Goal: Task Accomplishment & Management: Use online tool/utility

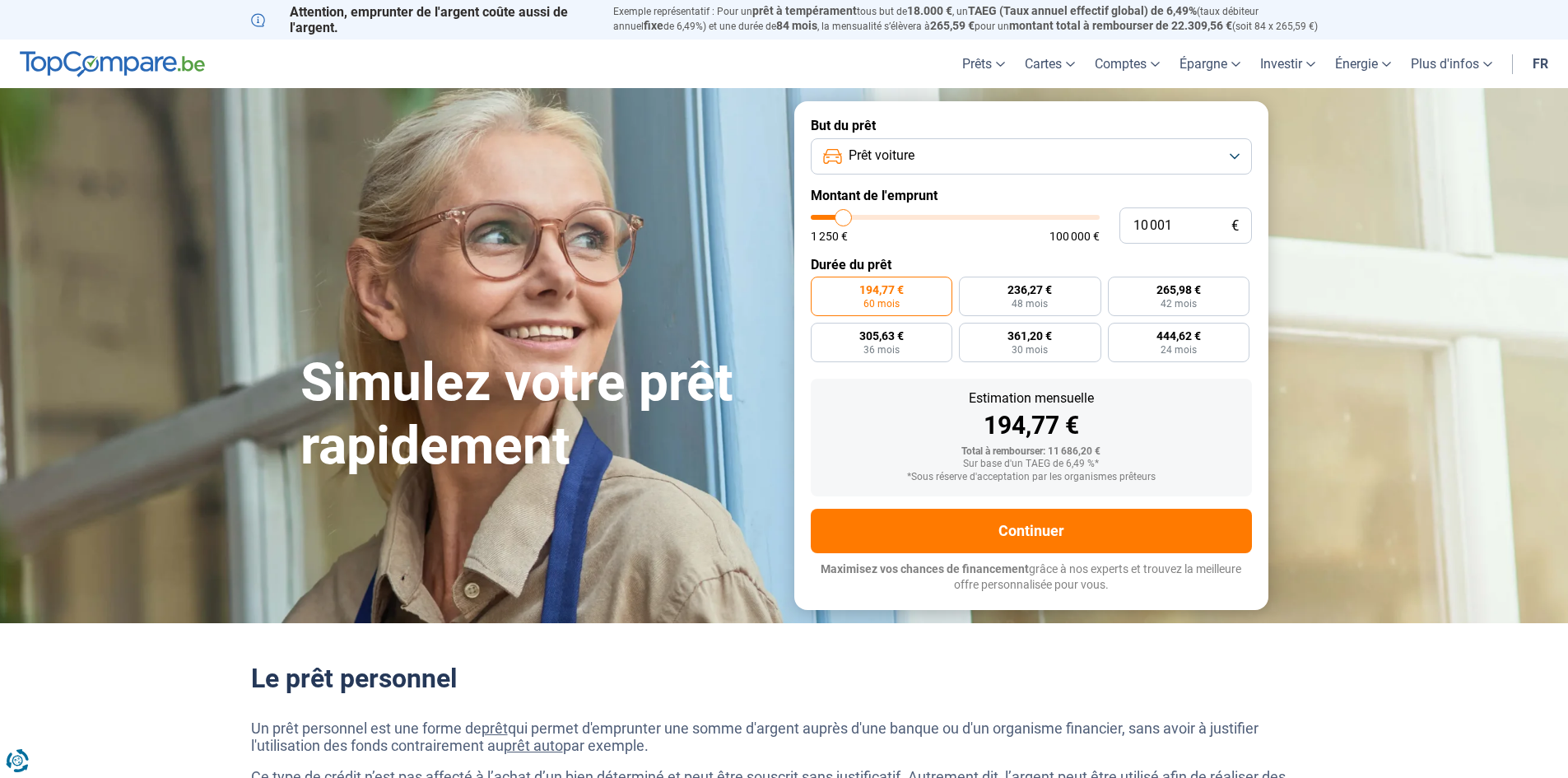
type input "9 500"
type input "9500"
type input "9 750"
type input "9750"
type input "10 000"
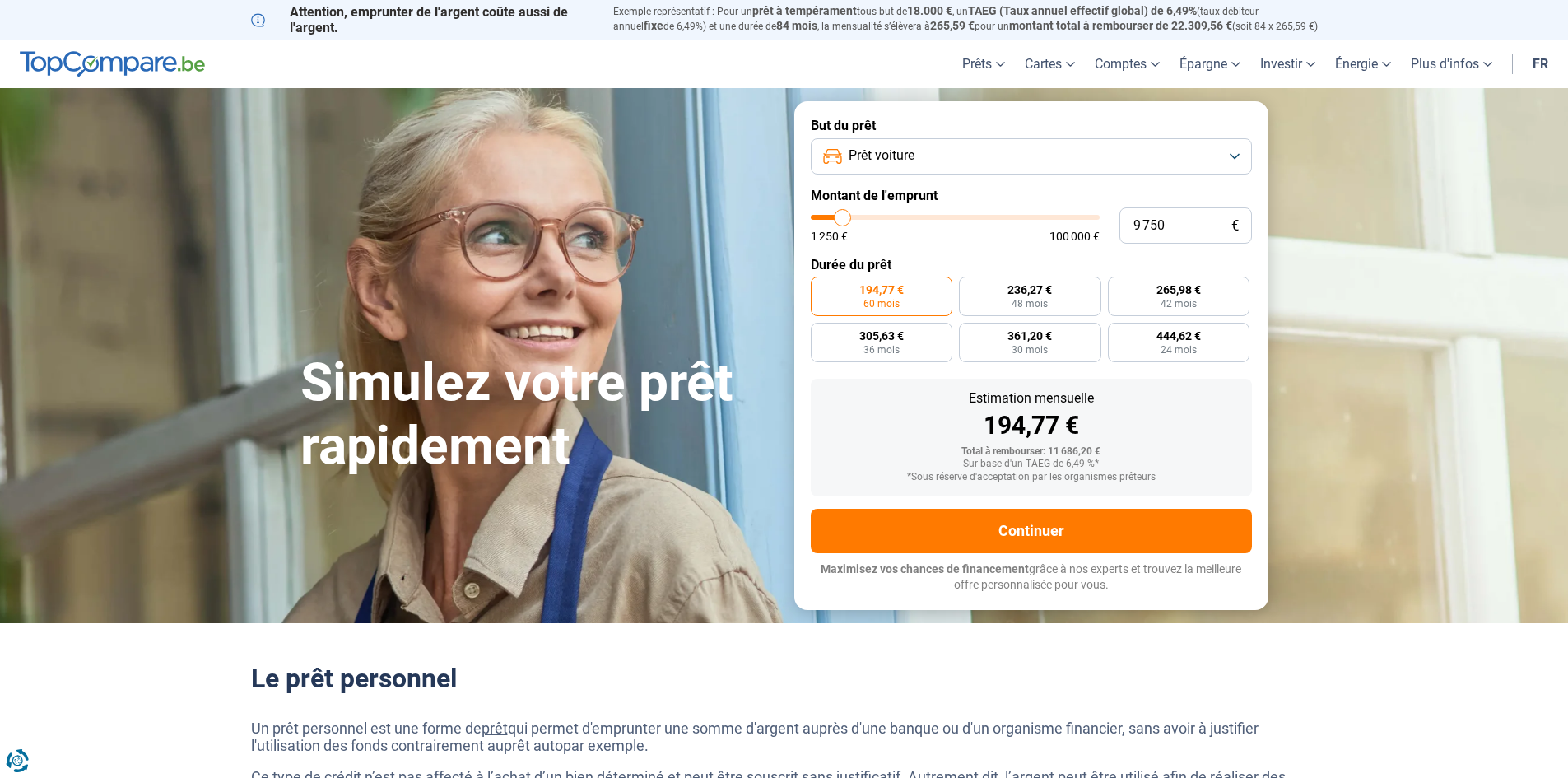
type input "10000"
type input "10 500"
type input "10500"
type input "11 750"
type input "11750"
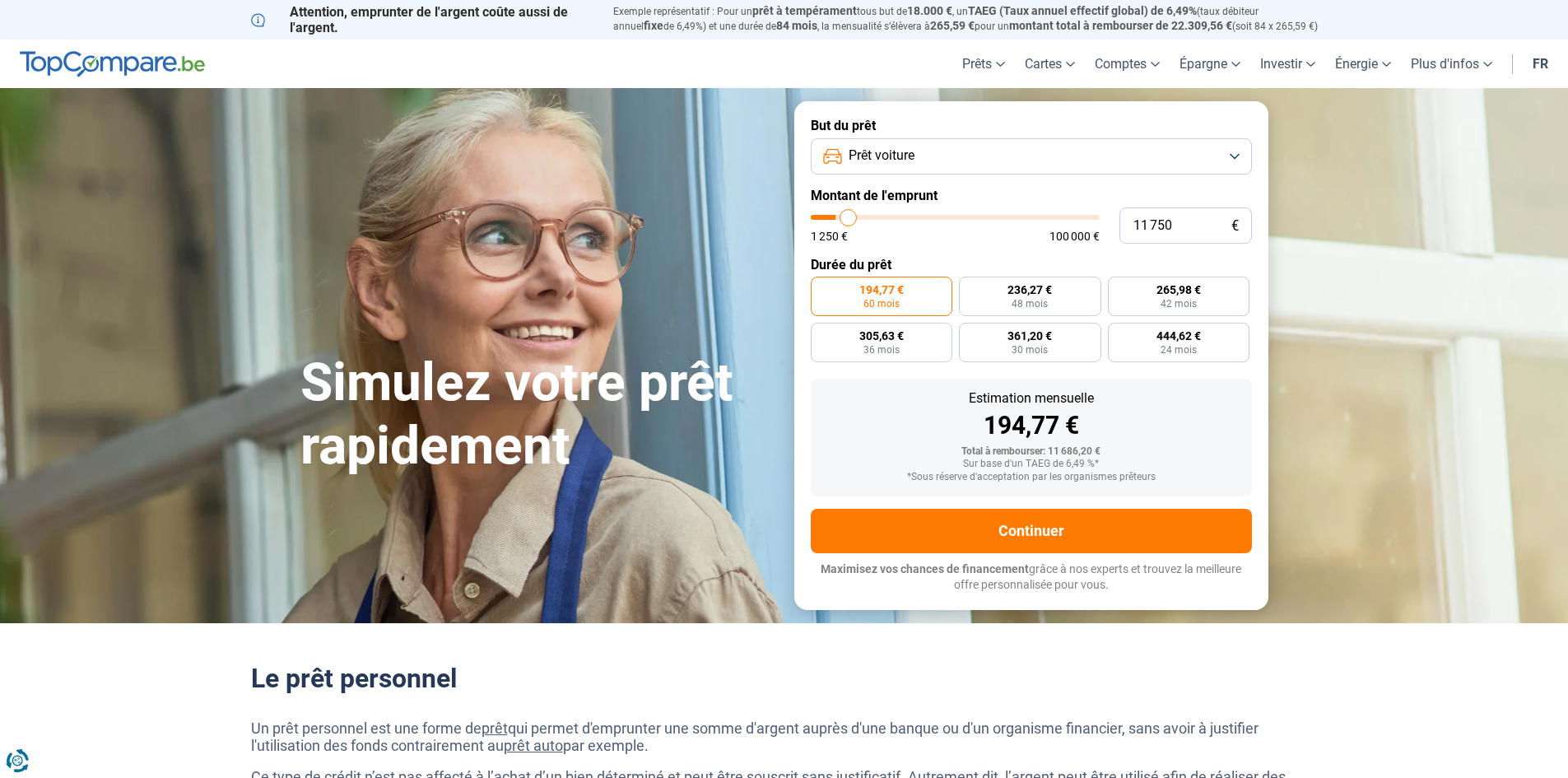
type input "12 500"
type input "12500"
type input "13 000"
type input "13000"
type input "13 250"
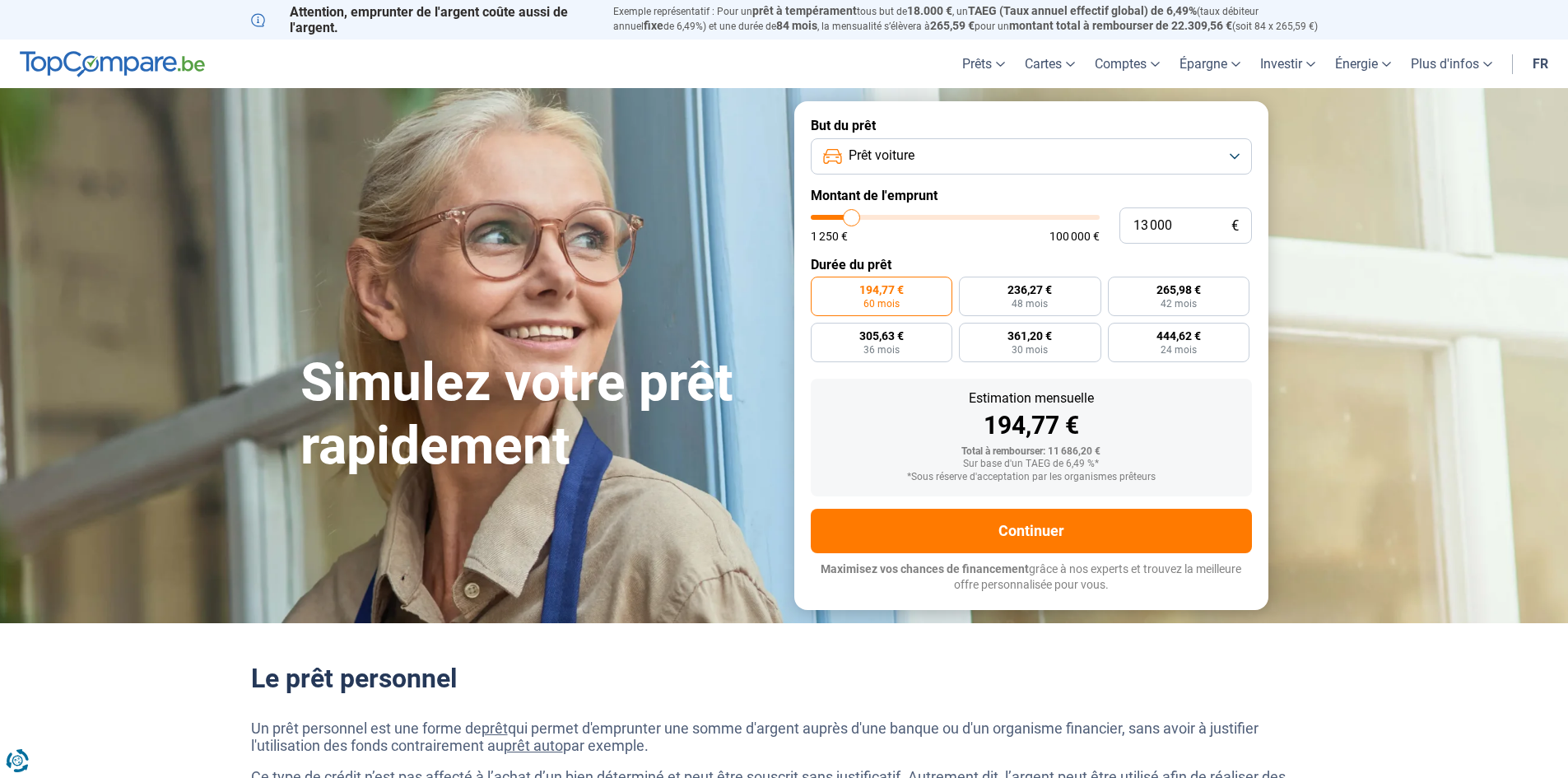
type input "13250"
type input "14 750"
type input "14750"
type input "15 750"
type input "15750"
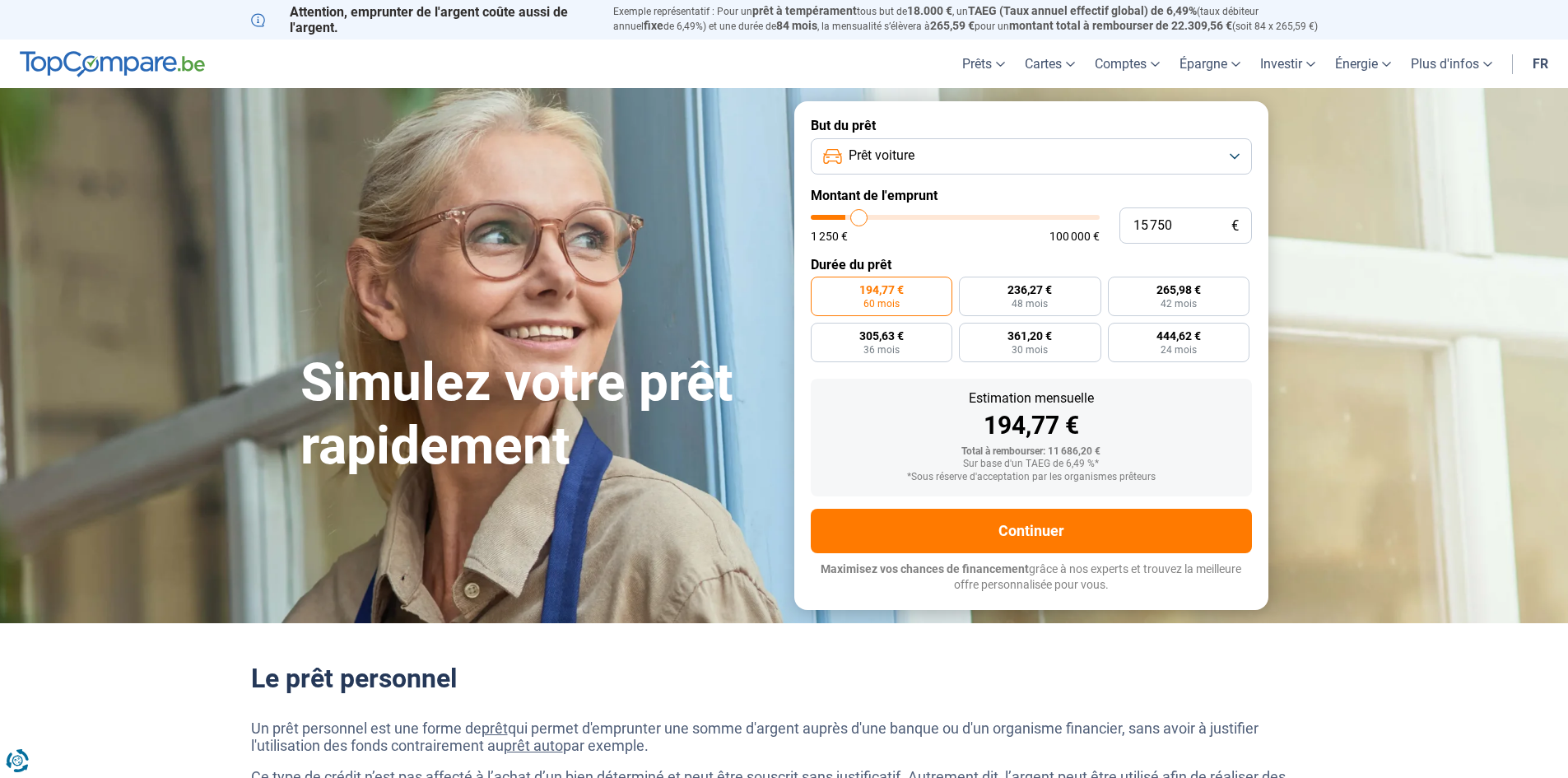
type input "16 000"
type input "16000"
type input "16 250"
type input "16250"
type input "17 000"
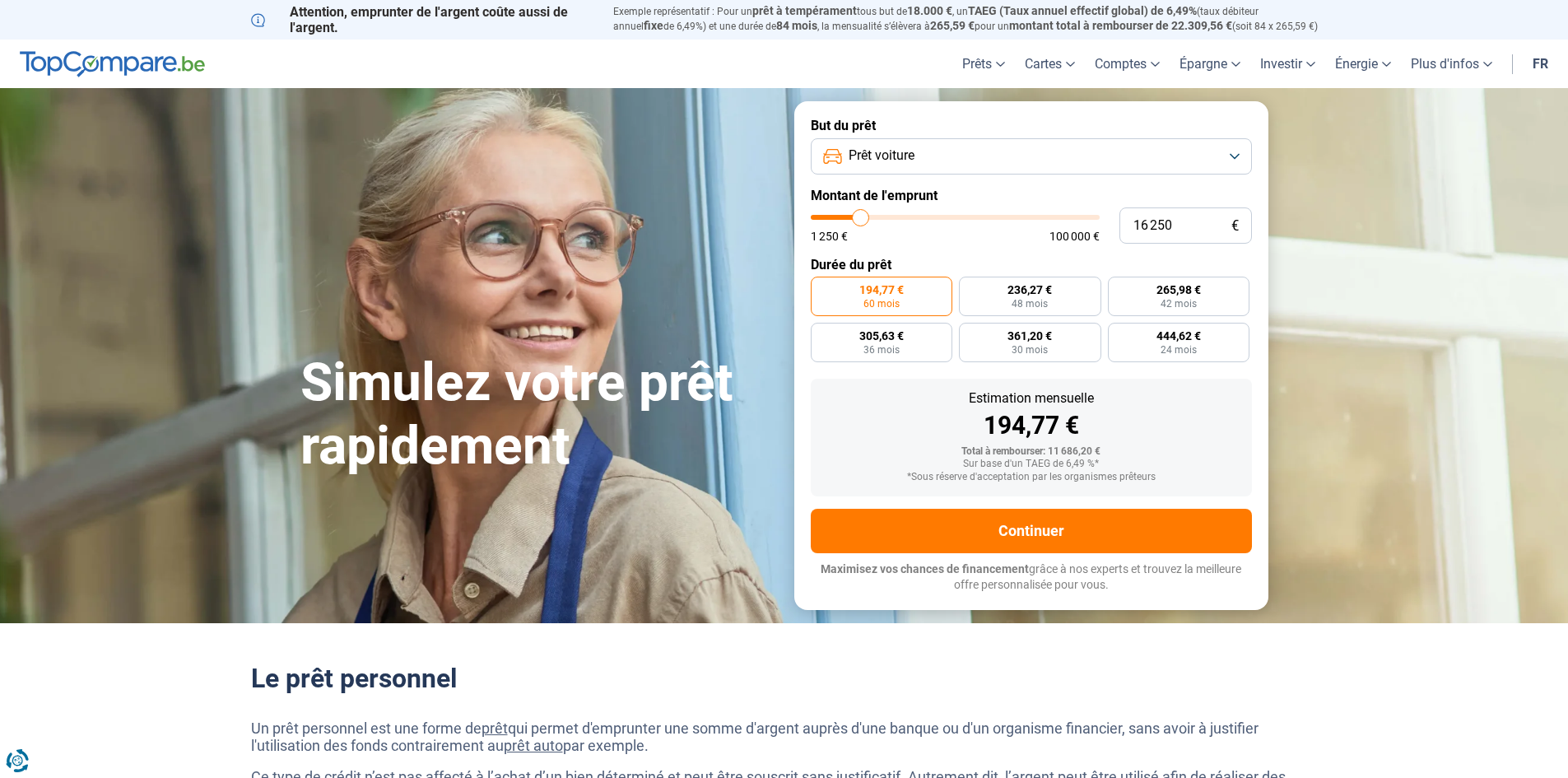
type input "17000"
type input "17 500"
type input "17500"
type input "17 750"
type input "17750"
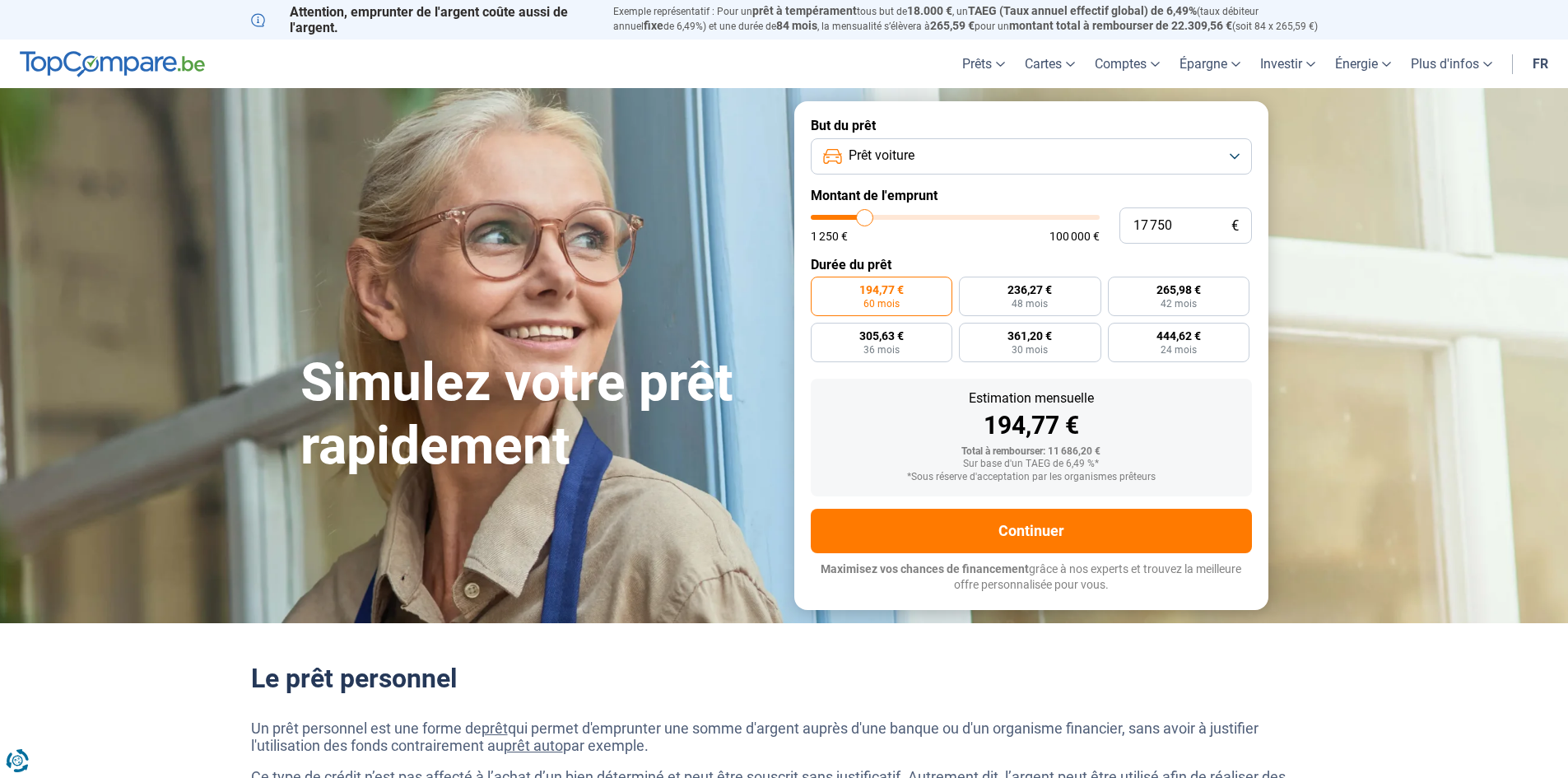
type input "18 000"
type input "18000"
type input "18 500"
type input "18500"
type input "18 750"
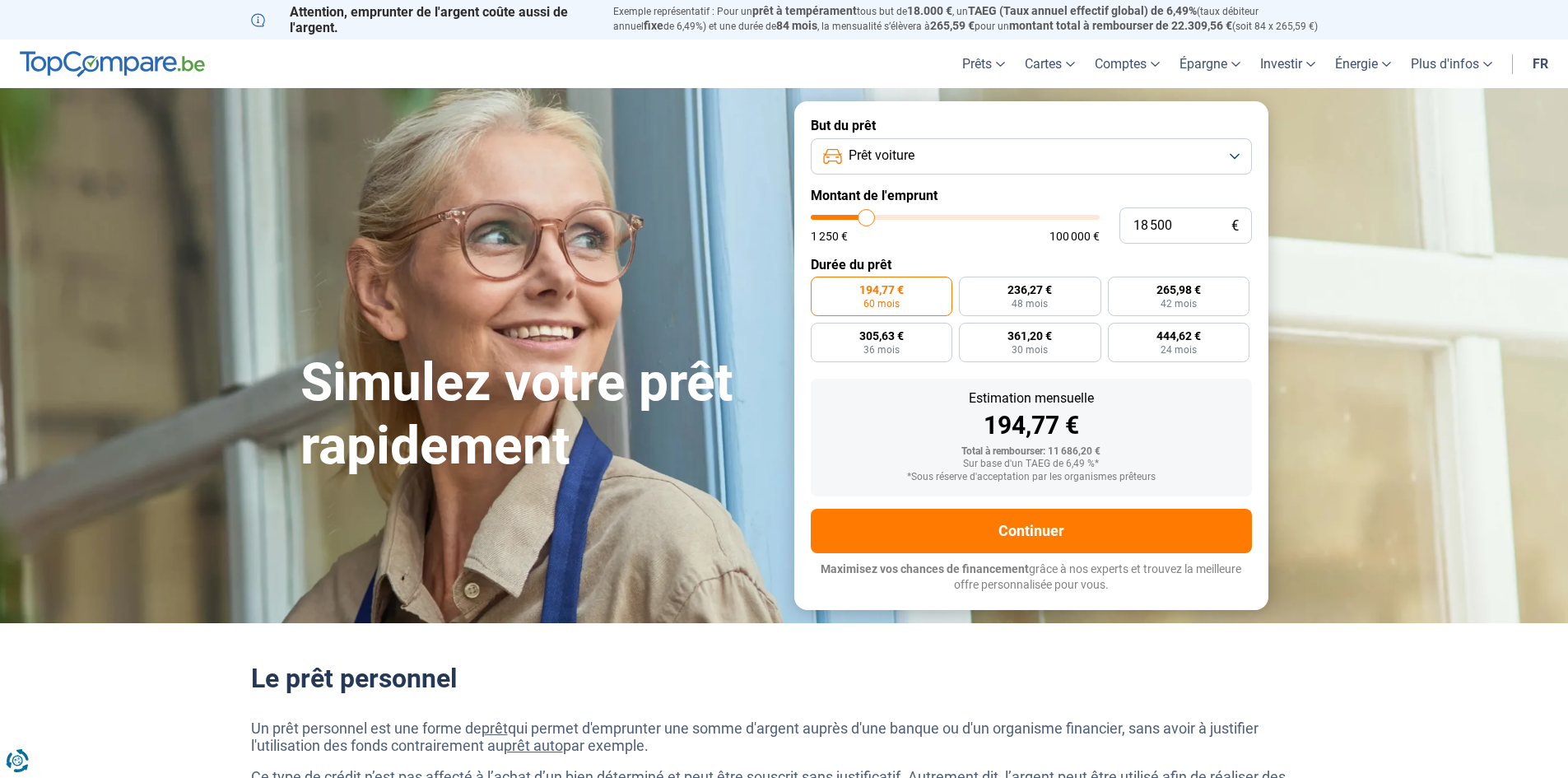
type input "18750"
type input "19 000"
type input "19000"
type input "19 250"
type input "19250"
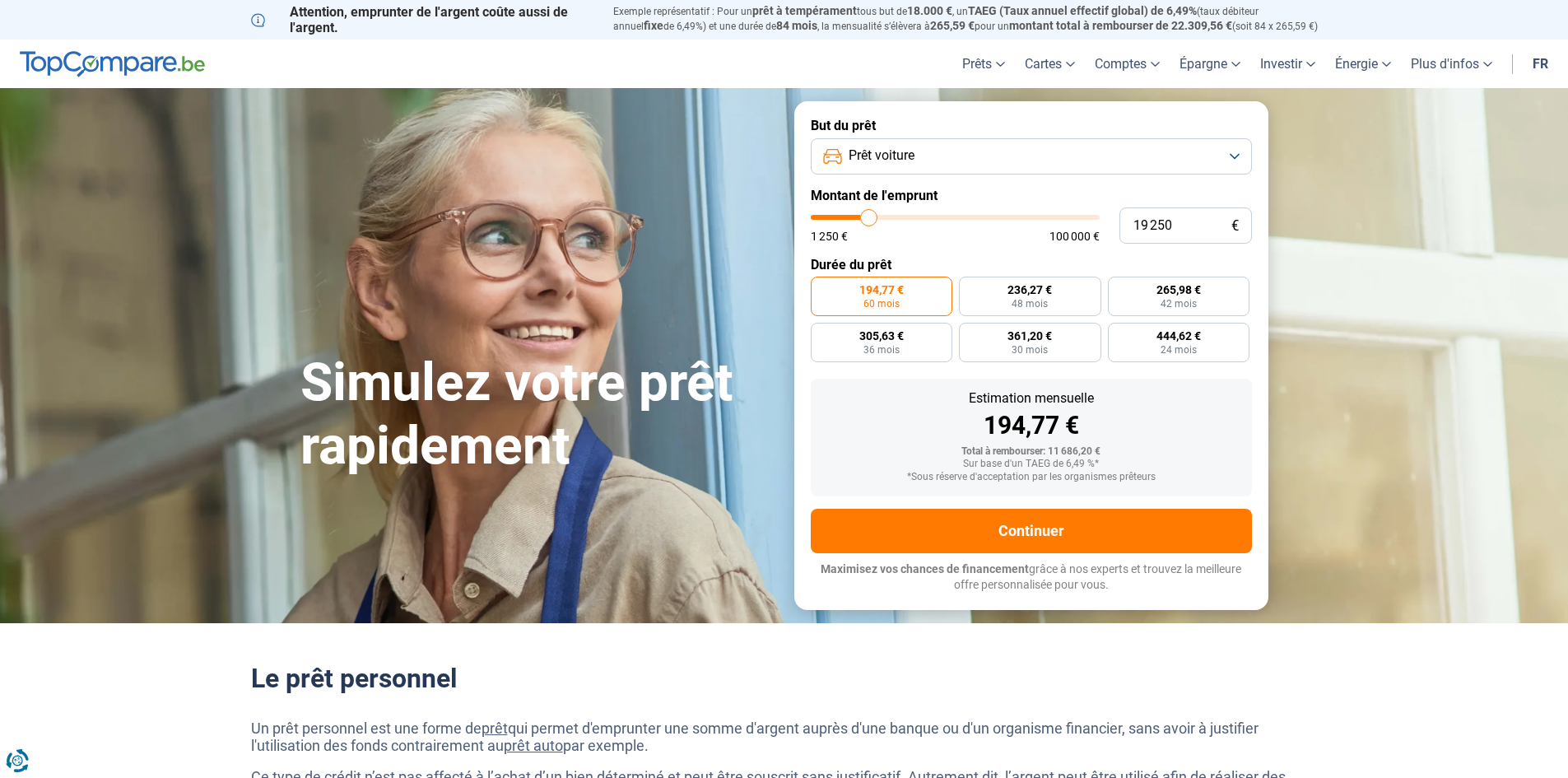
type input "19 750"
type input "19750"
type input "20 250"
type input "20250"
type input "20 500"
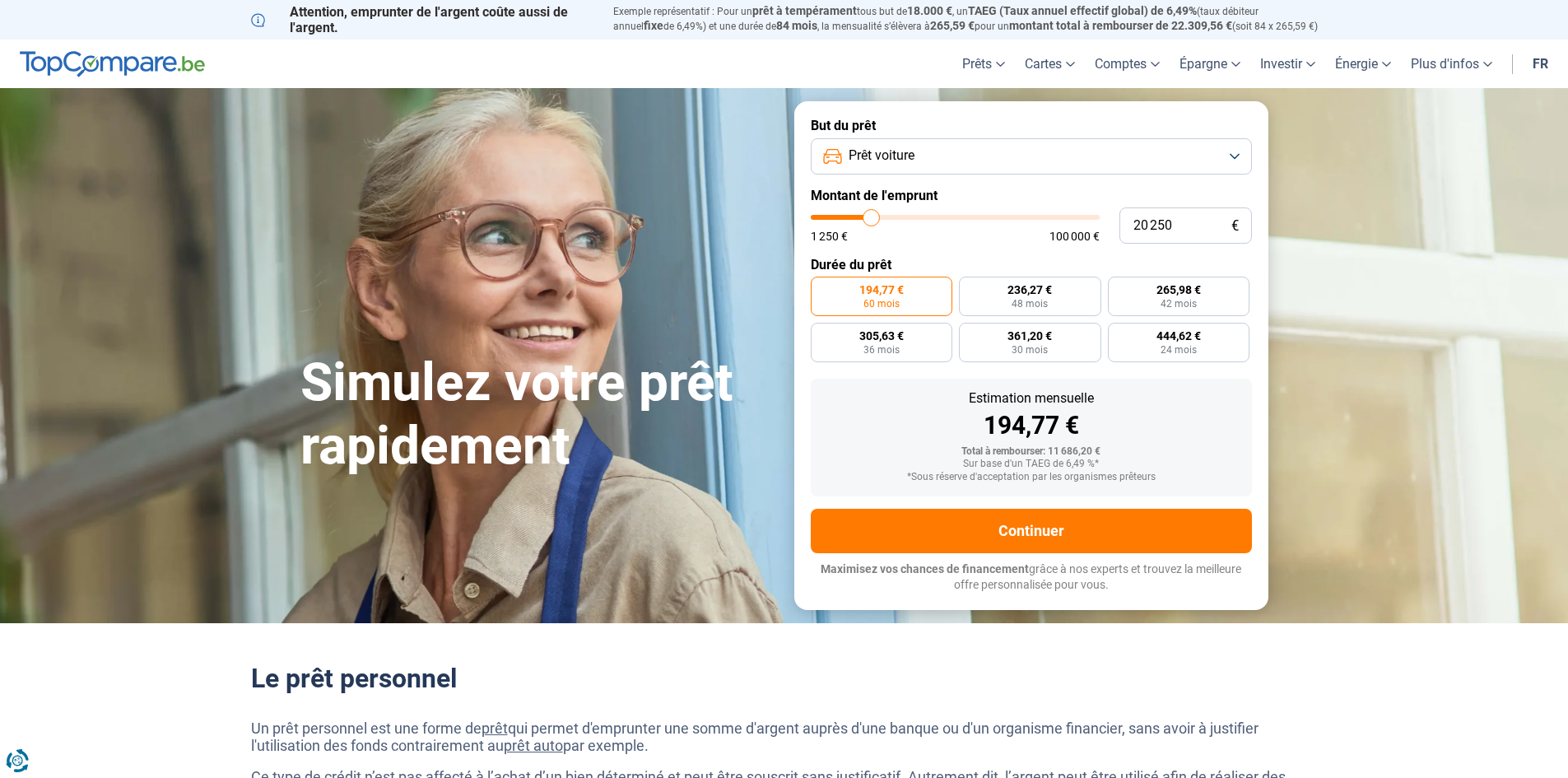
type input "20500"
type input "20 750"
type input "20750"
type input "21 250"
type input "21250"
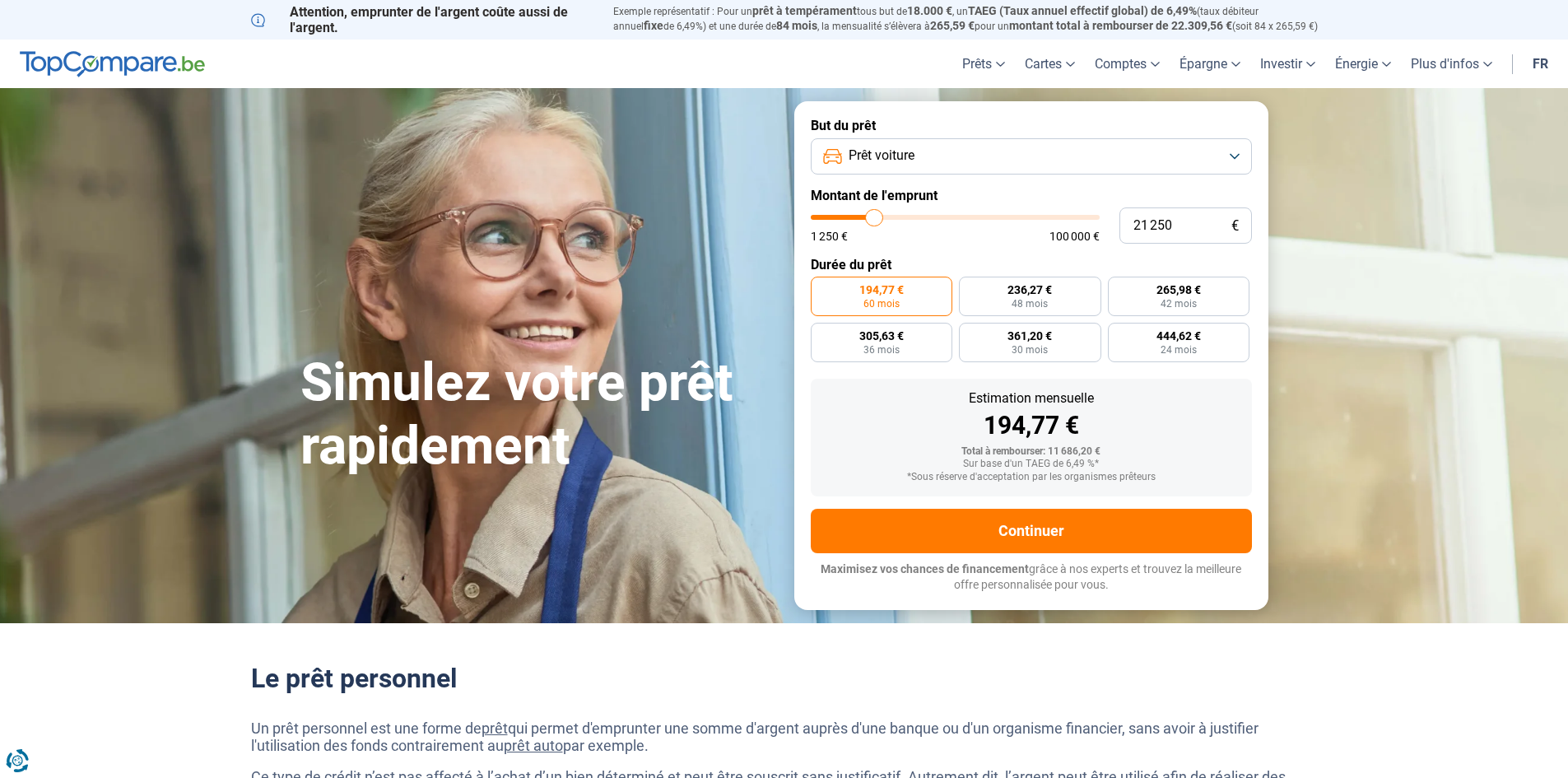
type input "21 500"
type input "21500"
type input "22 000"
type input "22000"
type input "22 750"
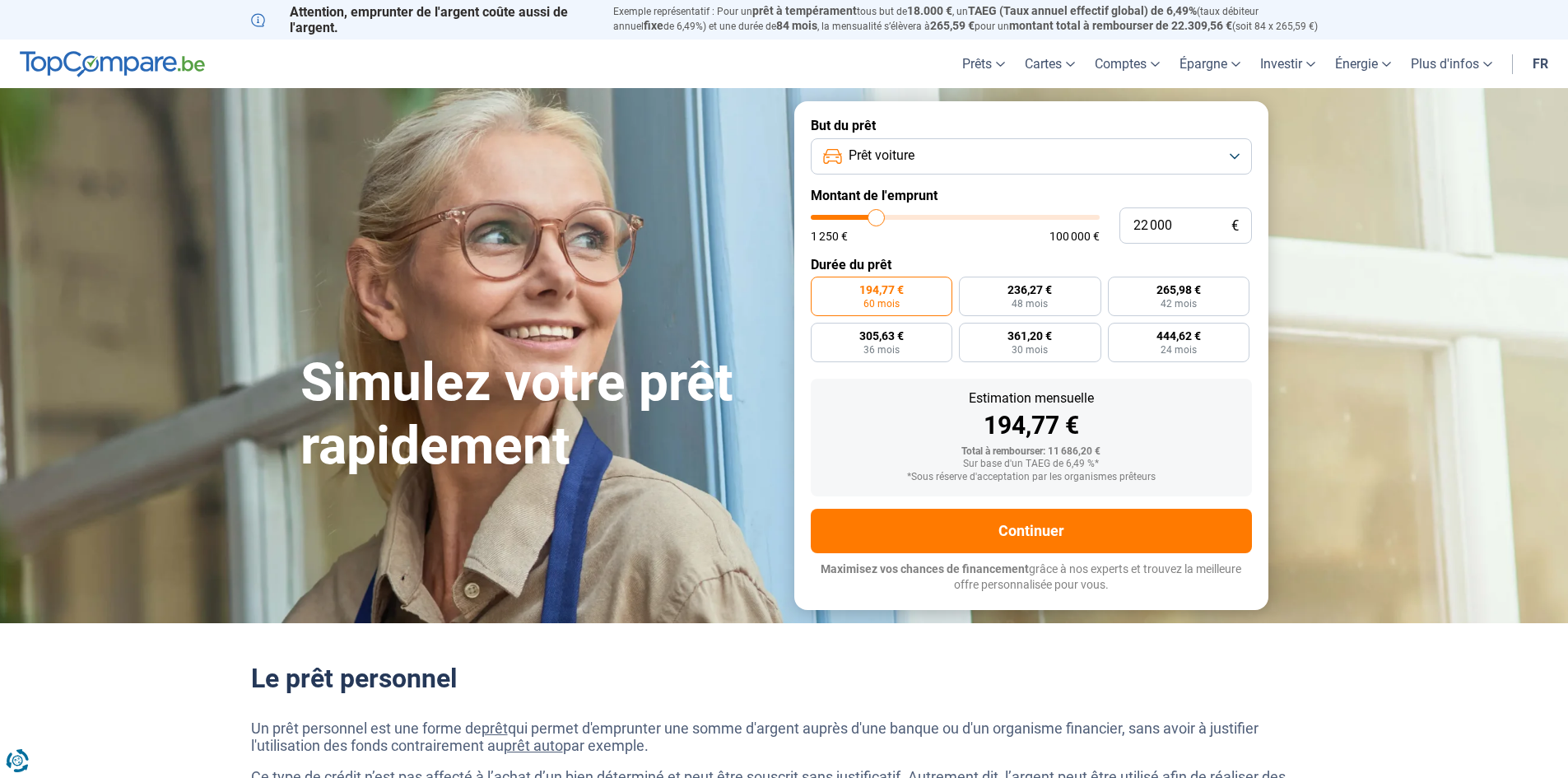
type input "22750"
type input "23 000"
type input "23000"
type input "23 250"
type input "23250"
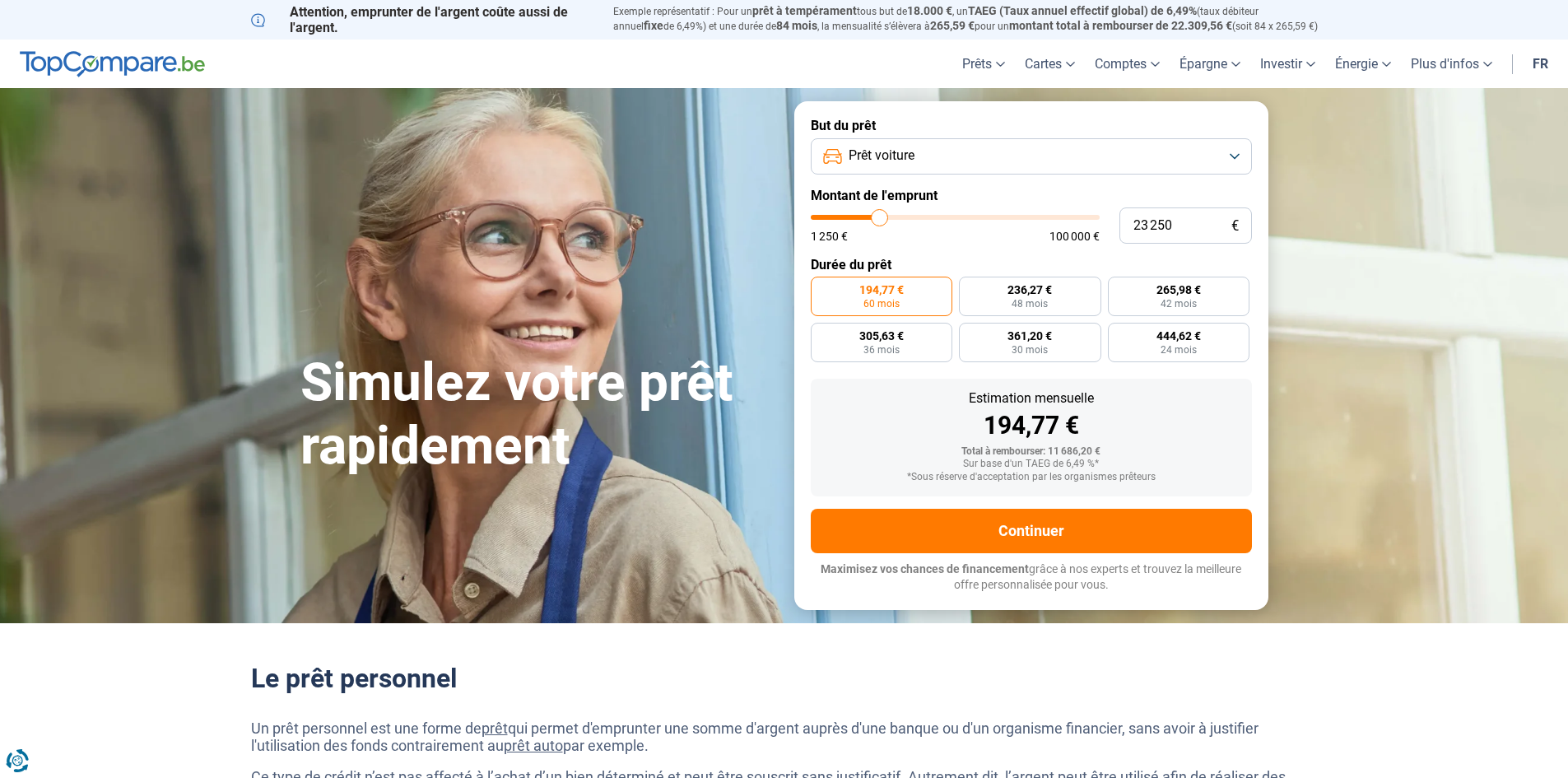
type input "23 500"
type input "23500"
type input "23 750"
type input "23750"
type input "23 500"
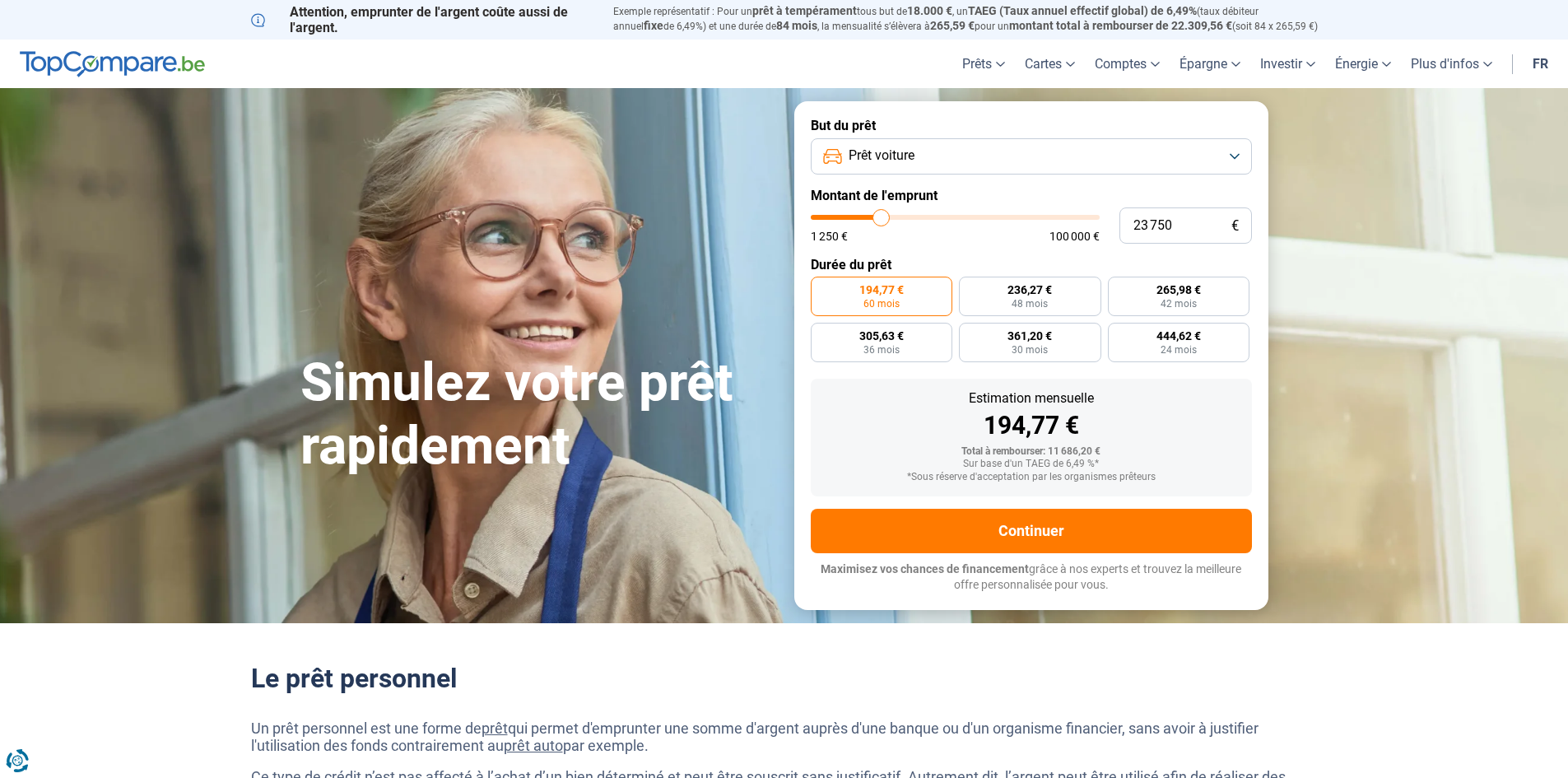
type input "23500"
type input "23 250"
type input "23250"
type input "22 250"
type input "22250"
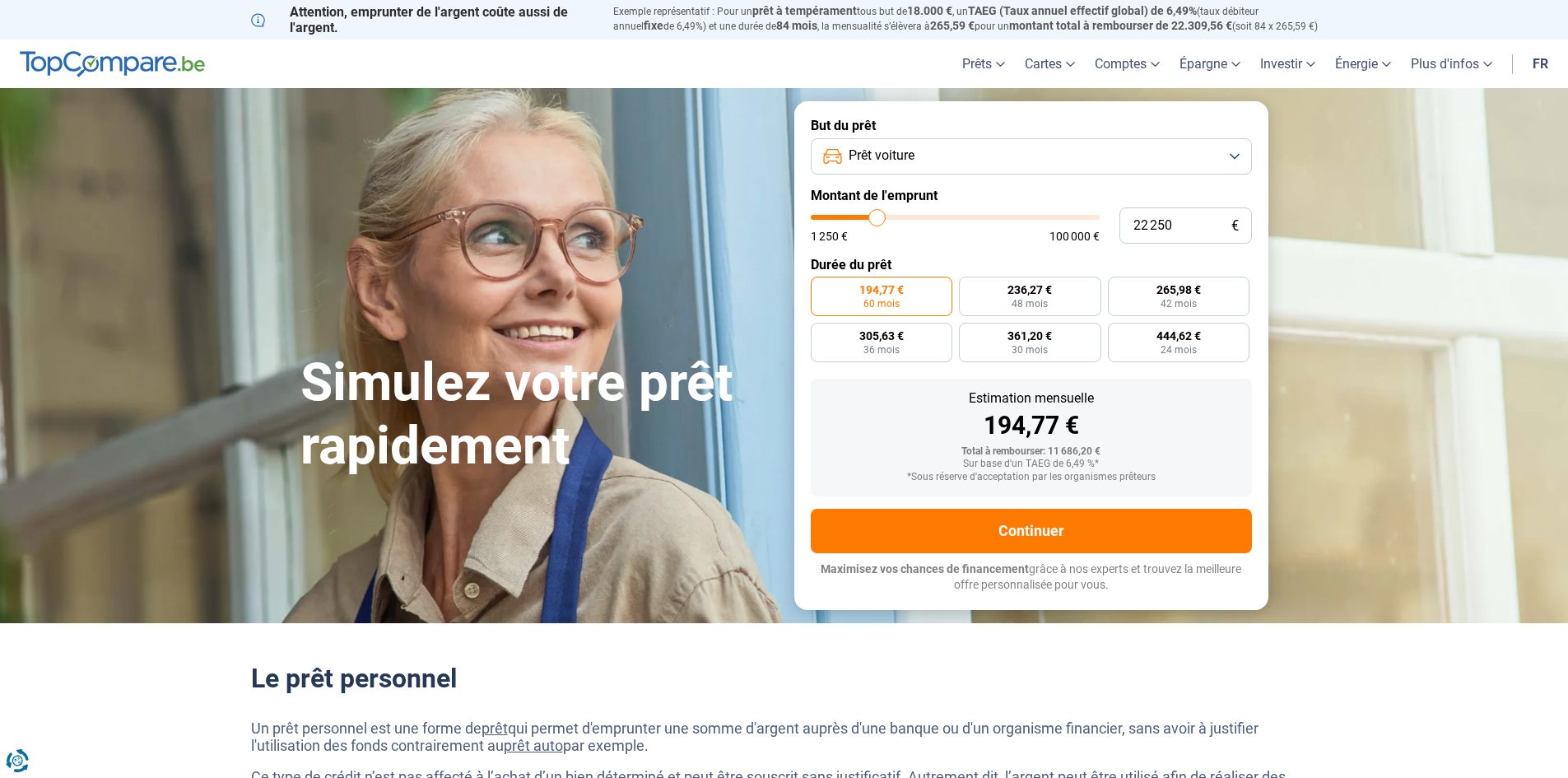
type input "22 000"
type input "22000"
type input "21 750"
type input "21750"
type input "22 000"
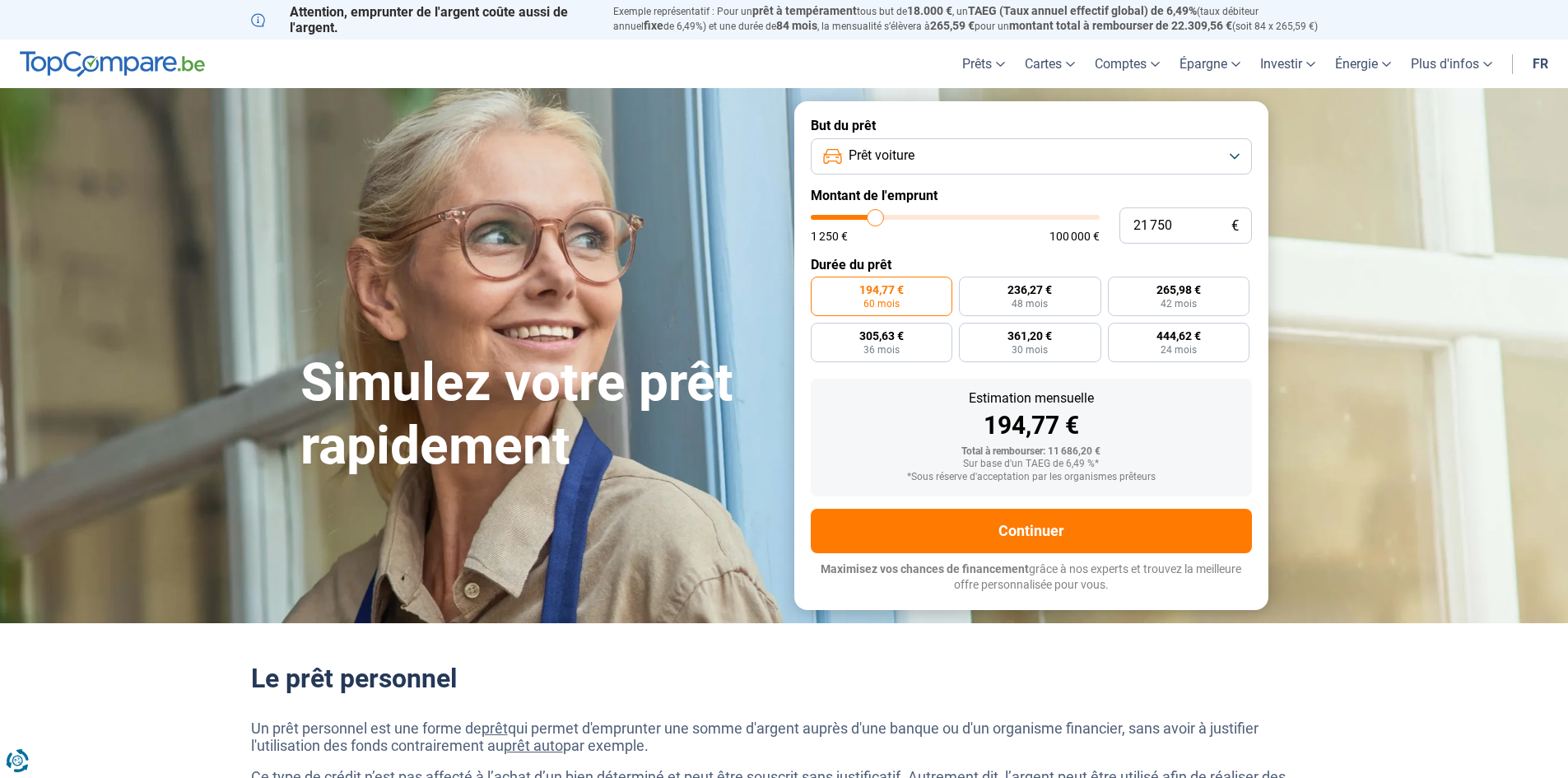
type input "22000"
type input "22 750"
type input "22750"
type input "23 000"
type input "23000"
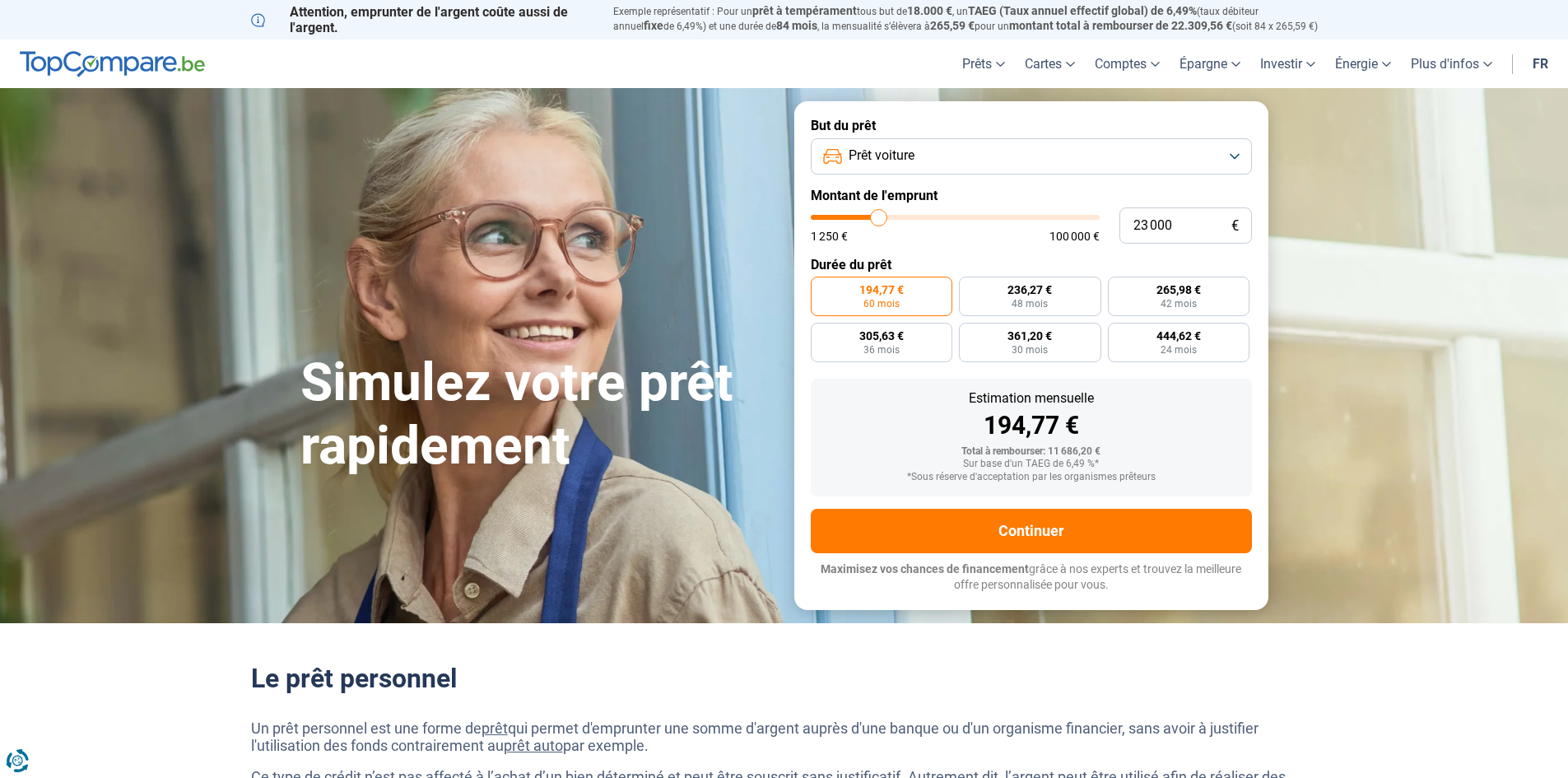
type input "23 250"
type input "23250"
type input "23 500"
drag, startPoint x: 840, startPoint y: 222, endPoint x: 881, endPoint y: 212, distance: 42.2
type input "23500"
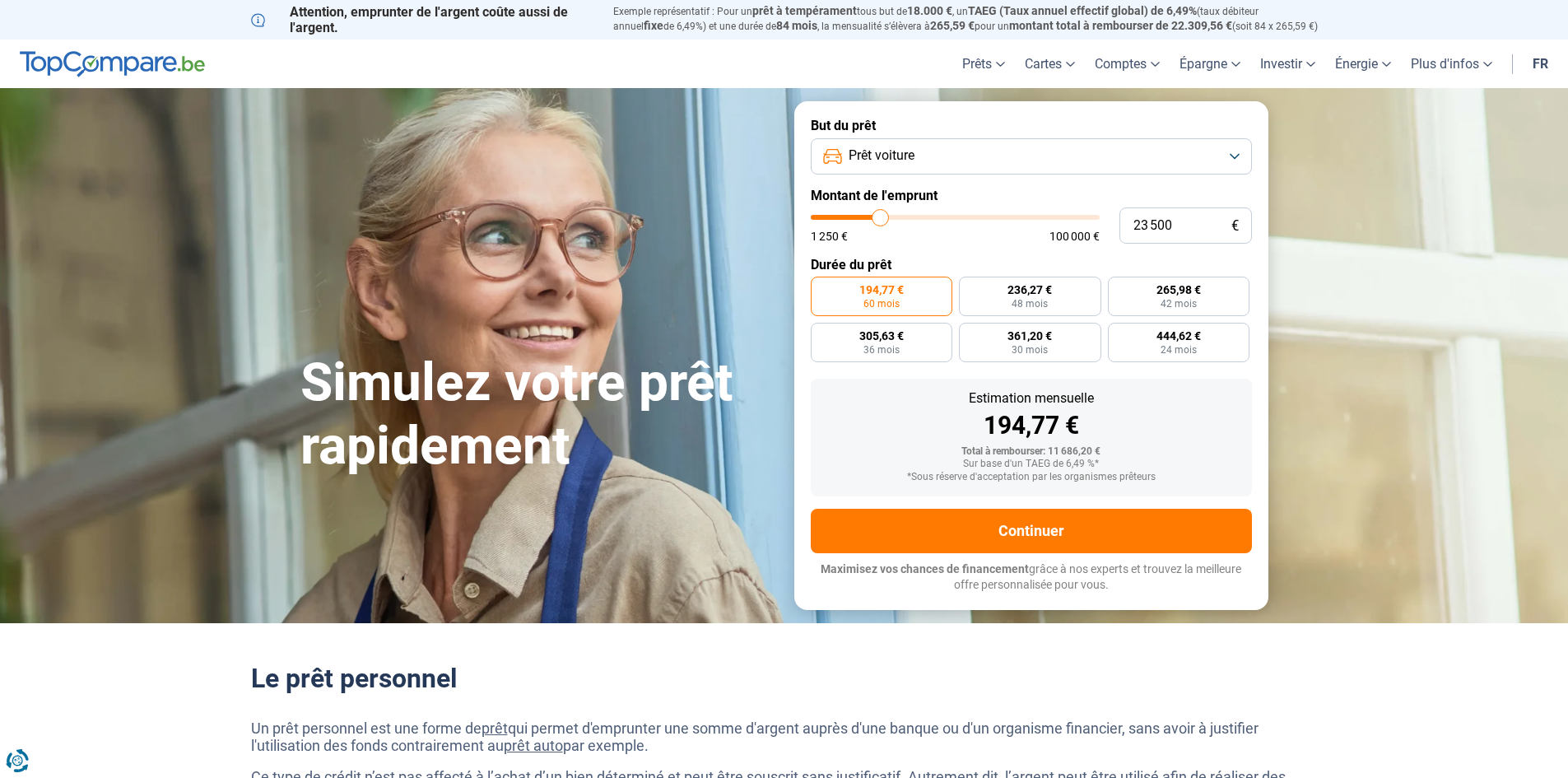
click at [881, 215] on input "range" at bounding box center [955, 217] width 289 height 5
click at [881, 216] on input "range" at bounding box center [955, 217] width 289 height 5
click at [880, 216] on input "range" at bounding box center [955, 217] width 289 height 5
click at [879, 216] on input "range" at bounding box center [955, 217] width 289 height 5
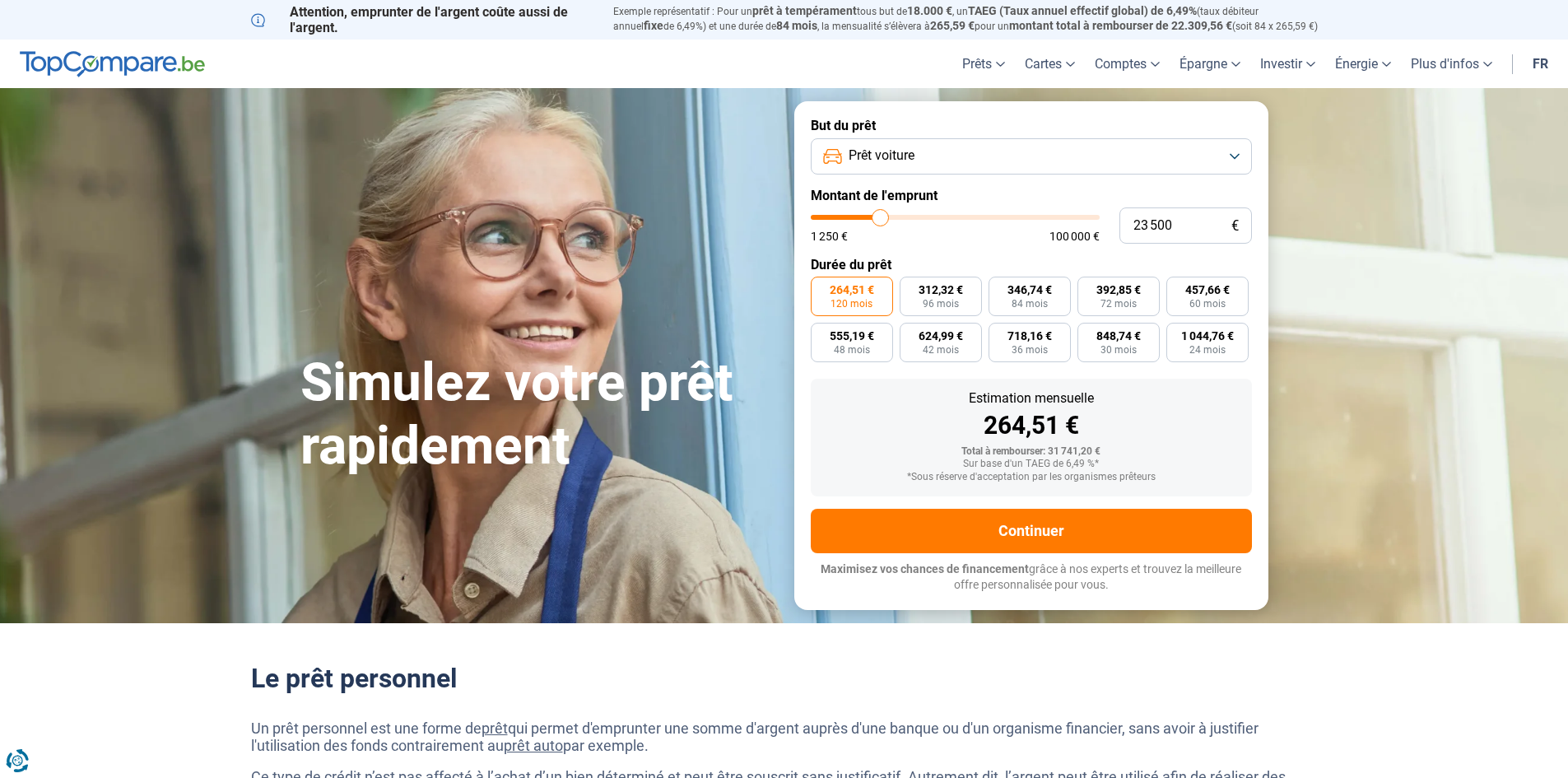
click at [876, 217] on input "range" at bounding box center [955, 217] width 289 height 5
click at [1203, 299] on span "60 mois" at bounding box center [1208, 304] width 36 height 10
click at [1177, 288] on input "457,66 € 60 mois" at bounding box center [1172, 282] width 11 height 11
radio input "true"
type input "23 250"
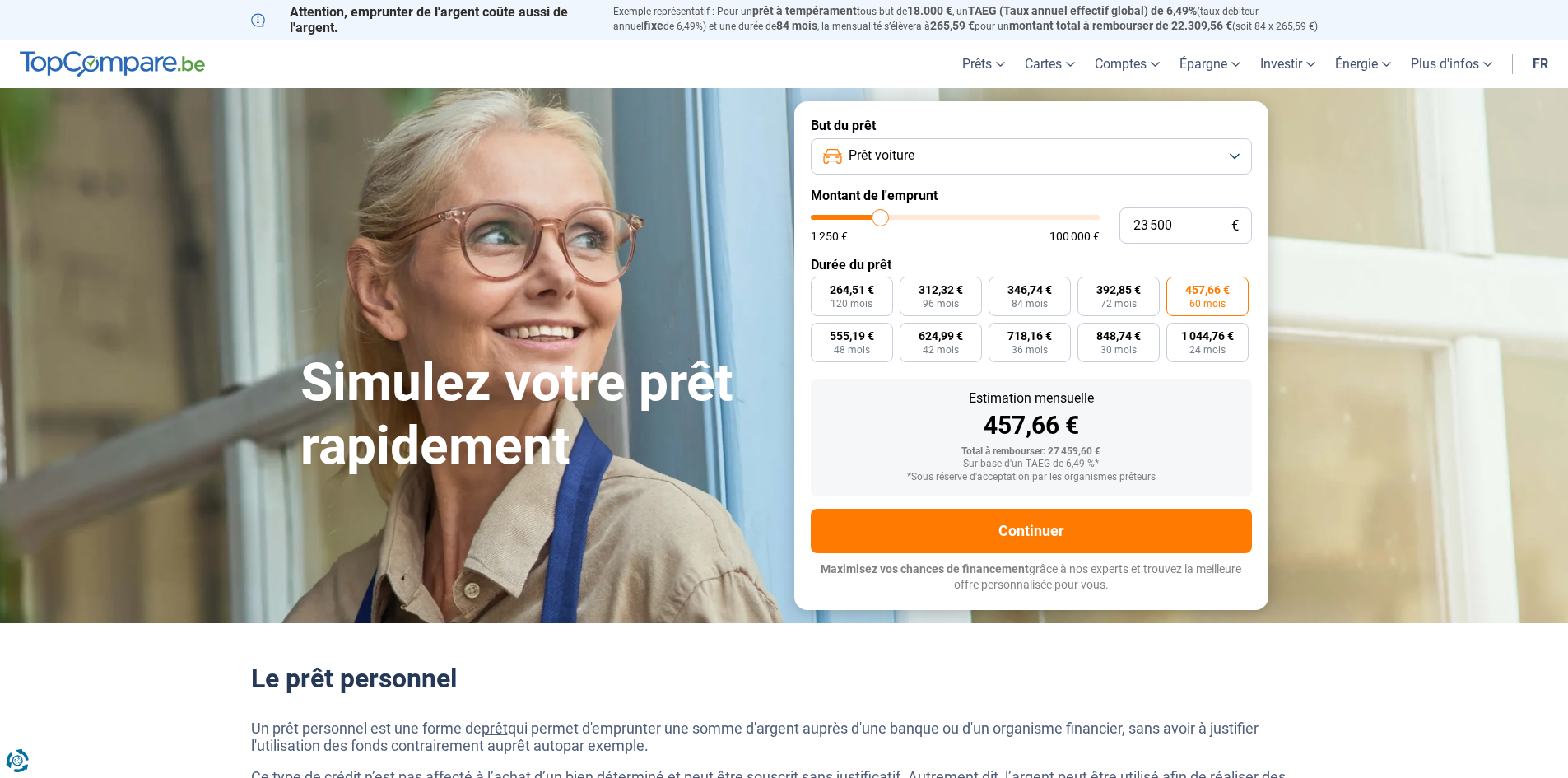
type input "23250"
type input "22 250"
type input "22250"
type input "21 750"
type input "21750"
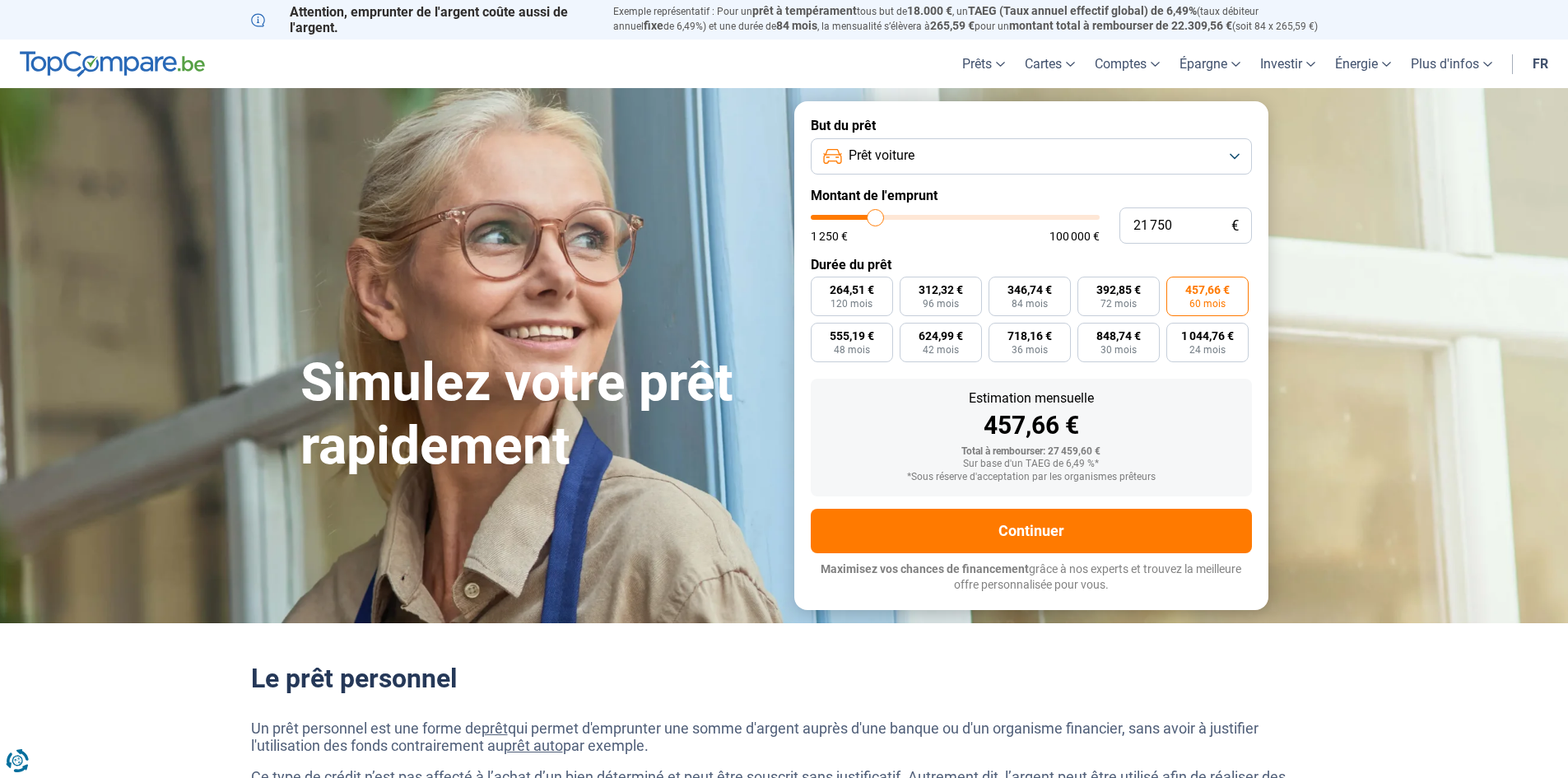
type input "21 500"
type input "21500"
type input "21 250"
type input "21250"
type input "20 750"
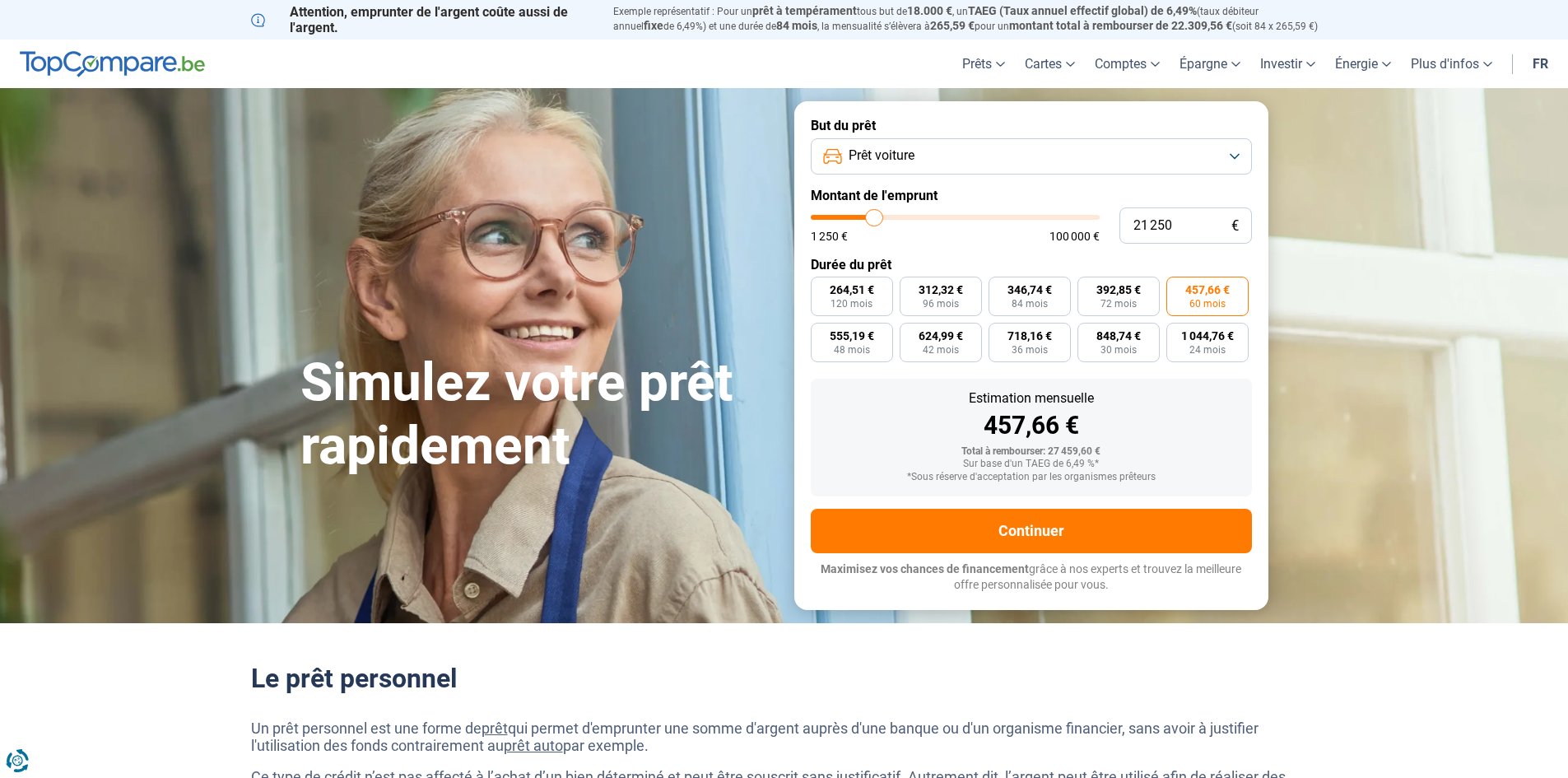
type input "20750"
type input "20 500"
type input "20500"
type input "20 000"
type input "20000"
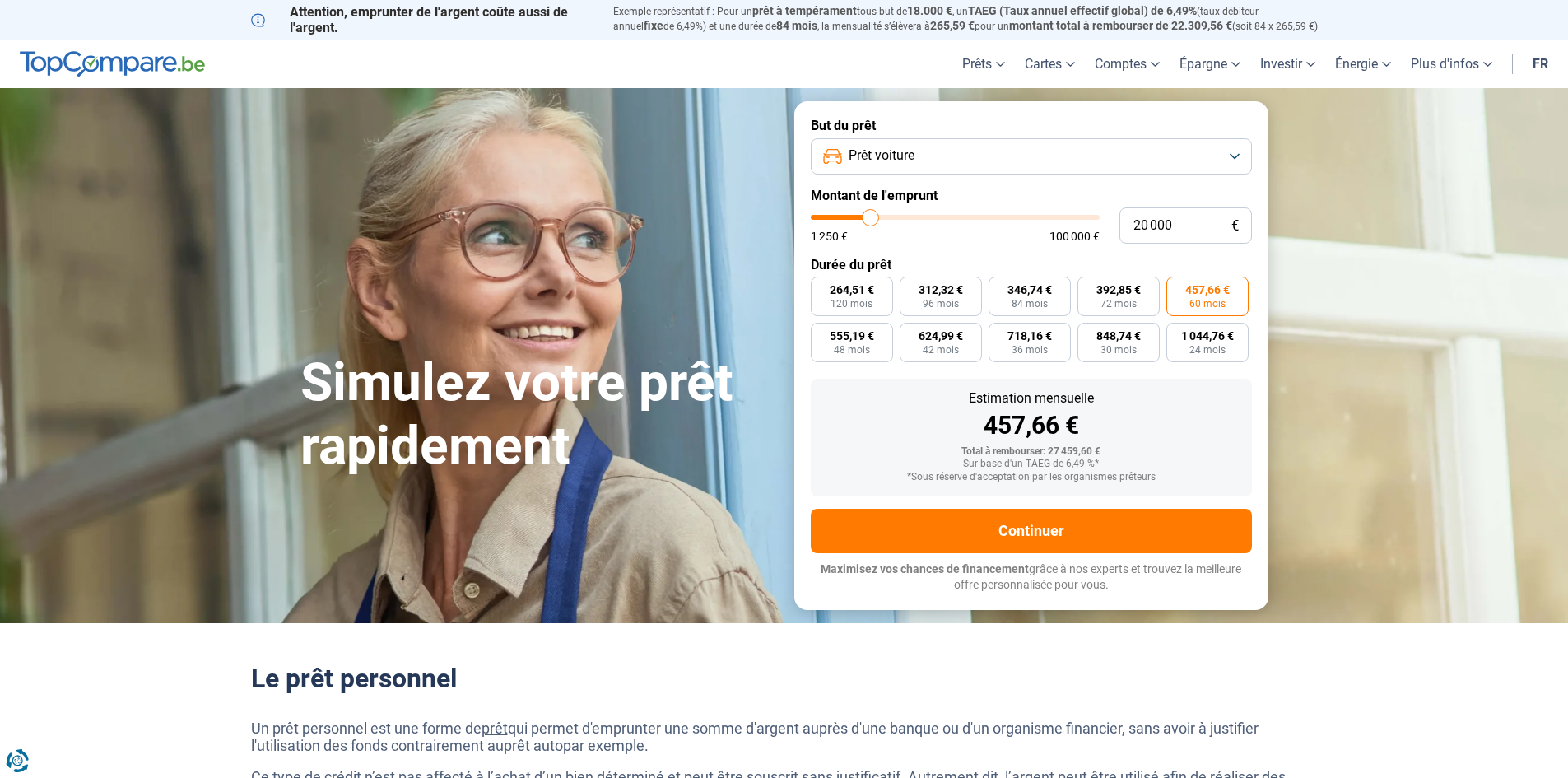
type input "19 750"
type input "19750"
type input "19 250"
type input "19250"
type input "19 750"
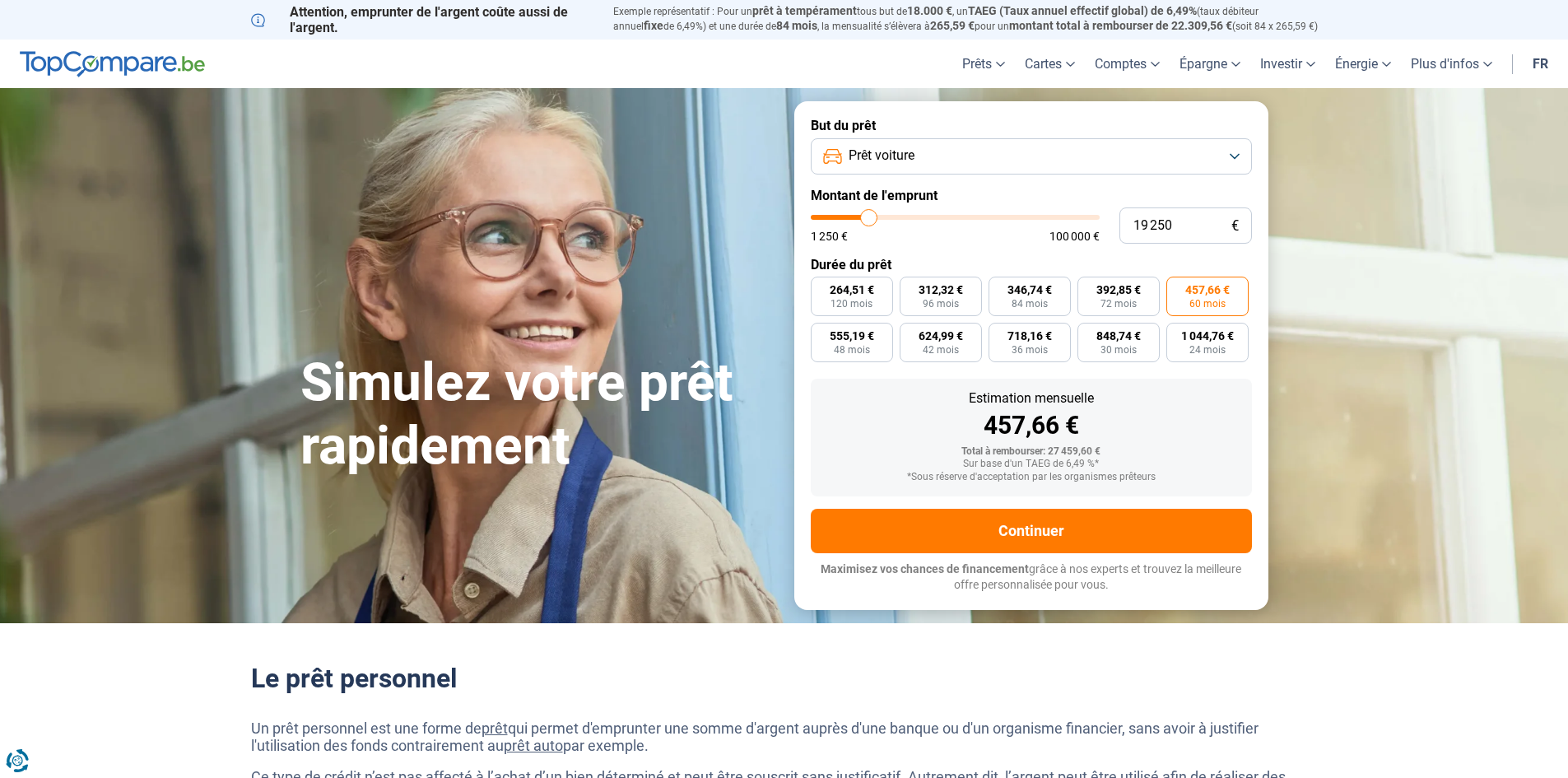
type input "19750"
type input "20 250"
type input "20250"
type input "20 500"
type input "20500"
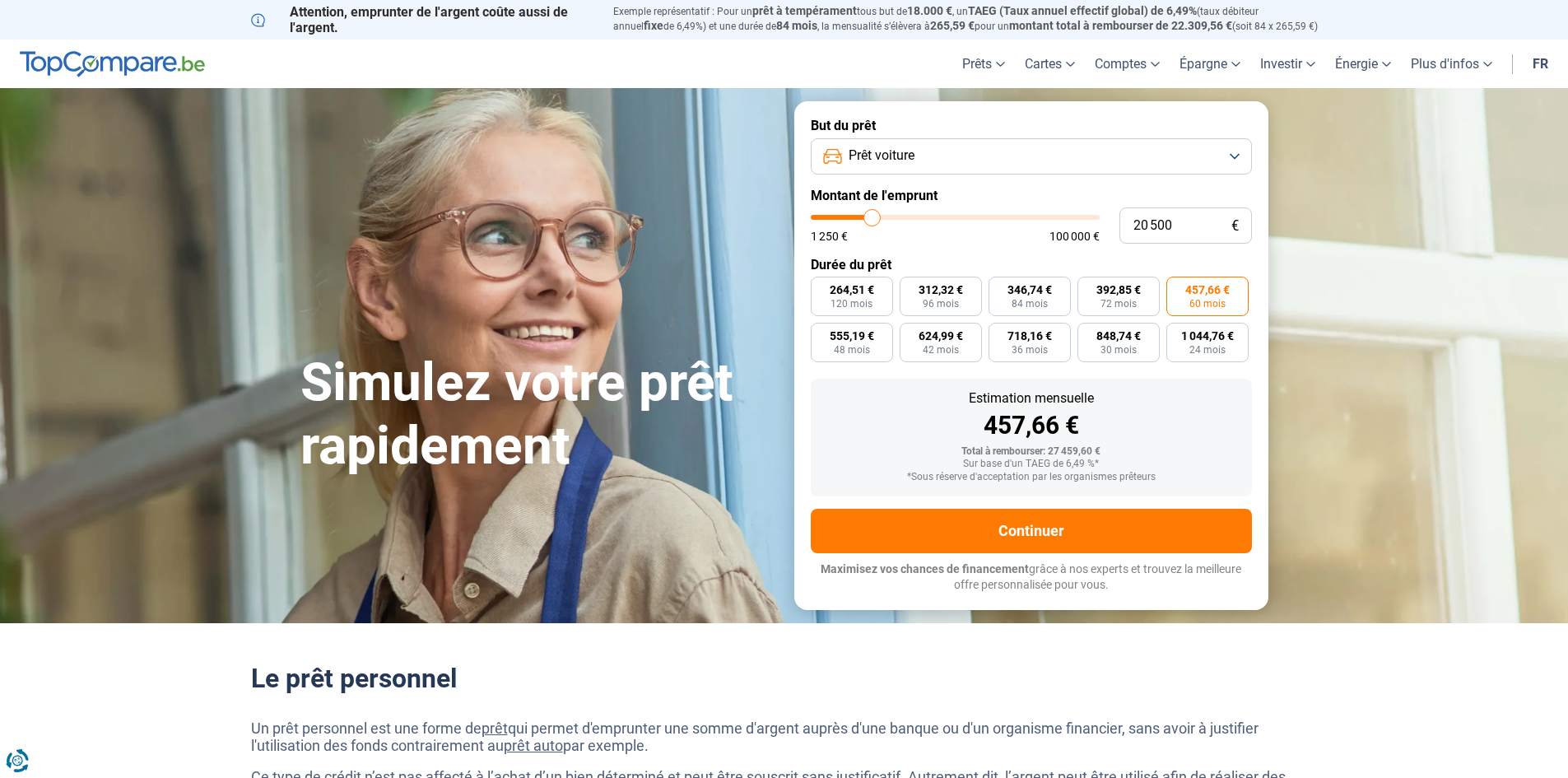
type input "20 750"
type input "20750"
type input "20 500"
type input "20500"
type input "20 000"
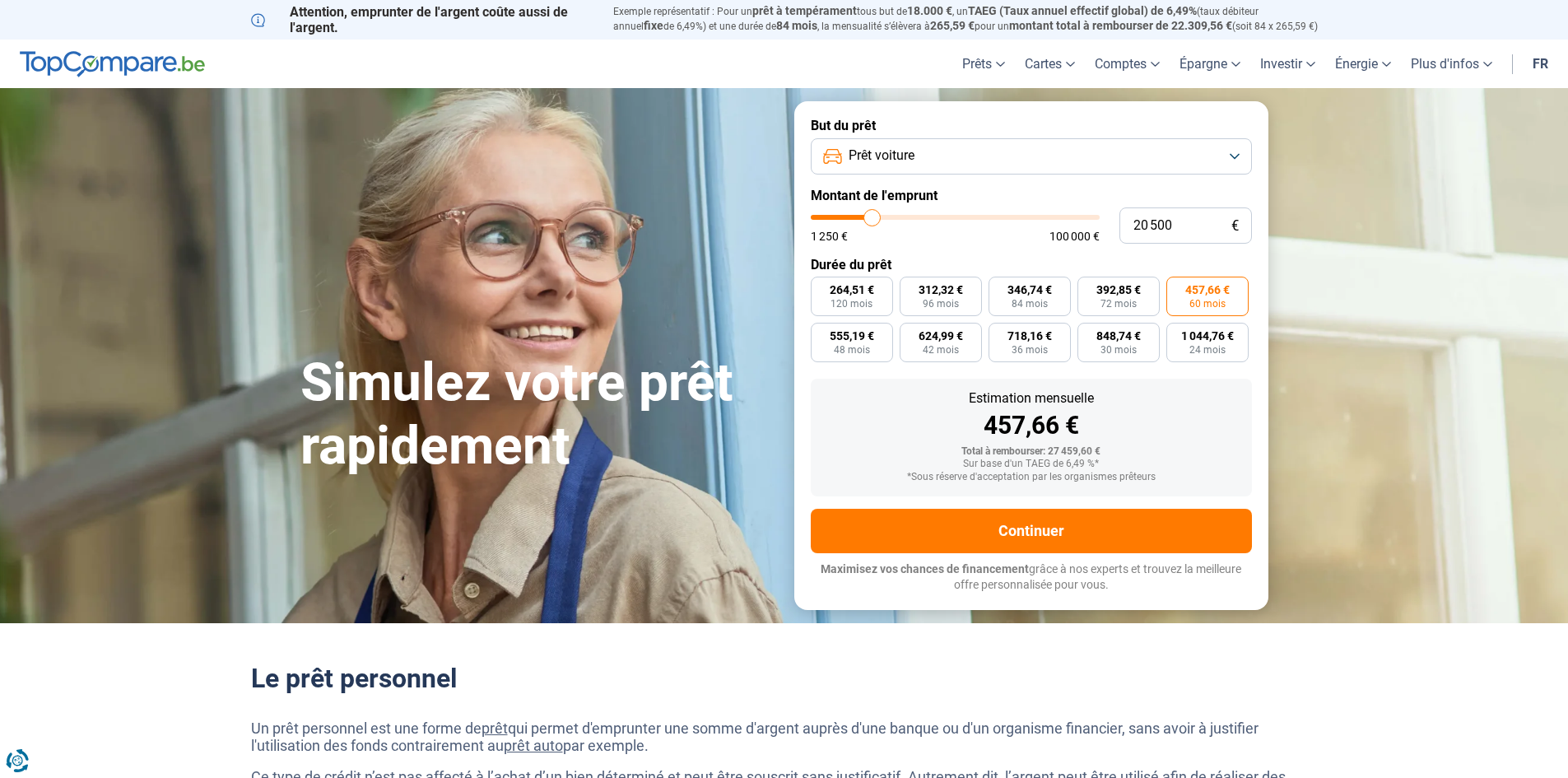
type input "20000"
type input "19 750"
type input "19750"
radio input "false"
radio input "true"
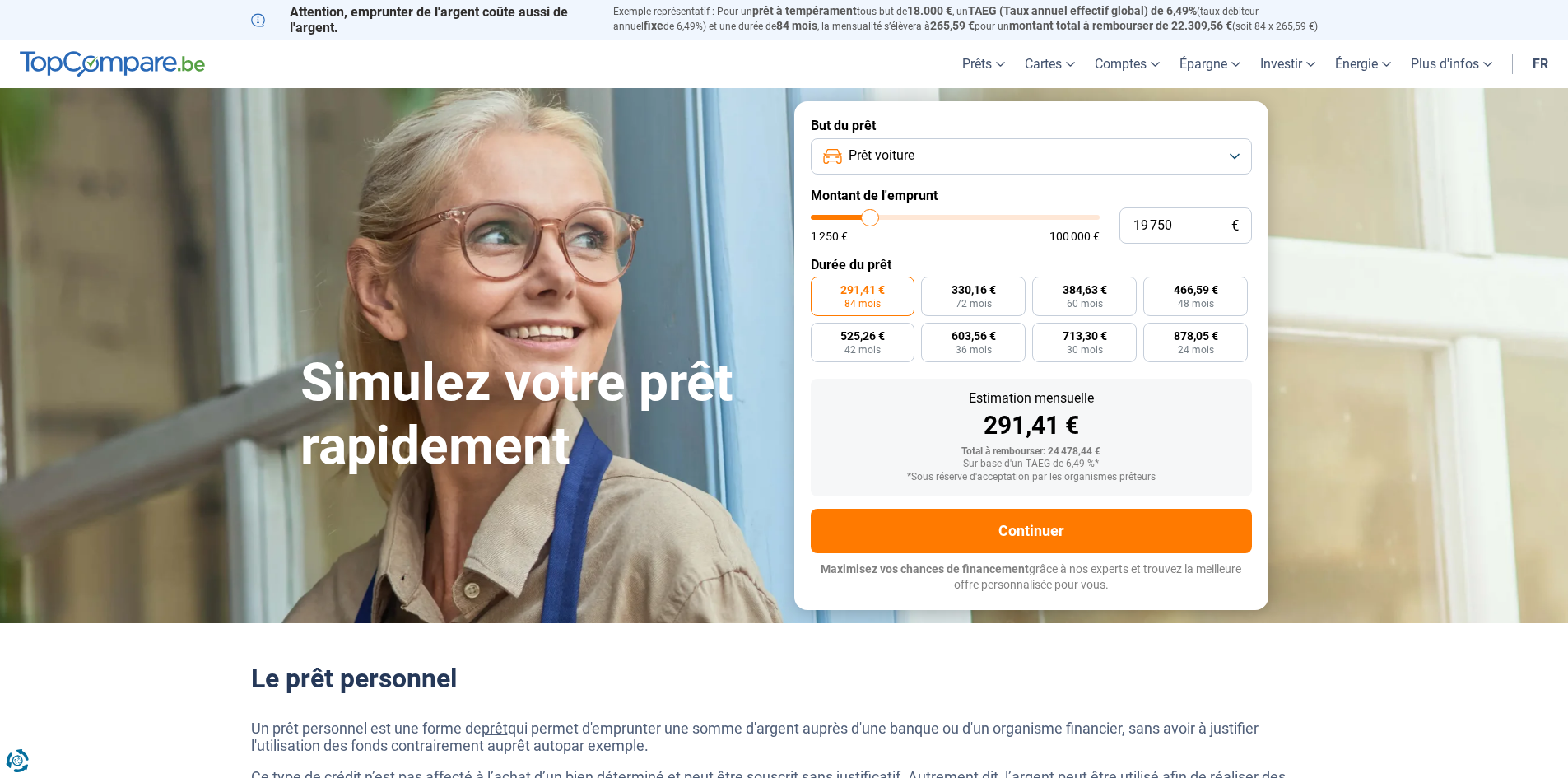
type input "76 250"
drag, startPoint x: 870, startPoint y: 220, endPoint x: 999, endPoint y: 193, distance: 131.8
type input "76250"
click at [1025, 215] on input "range" at bounding box center [955, 217] width 289 height 5
radio input "false"
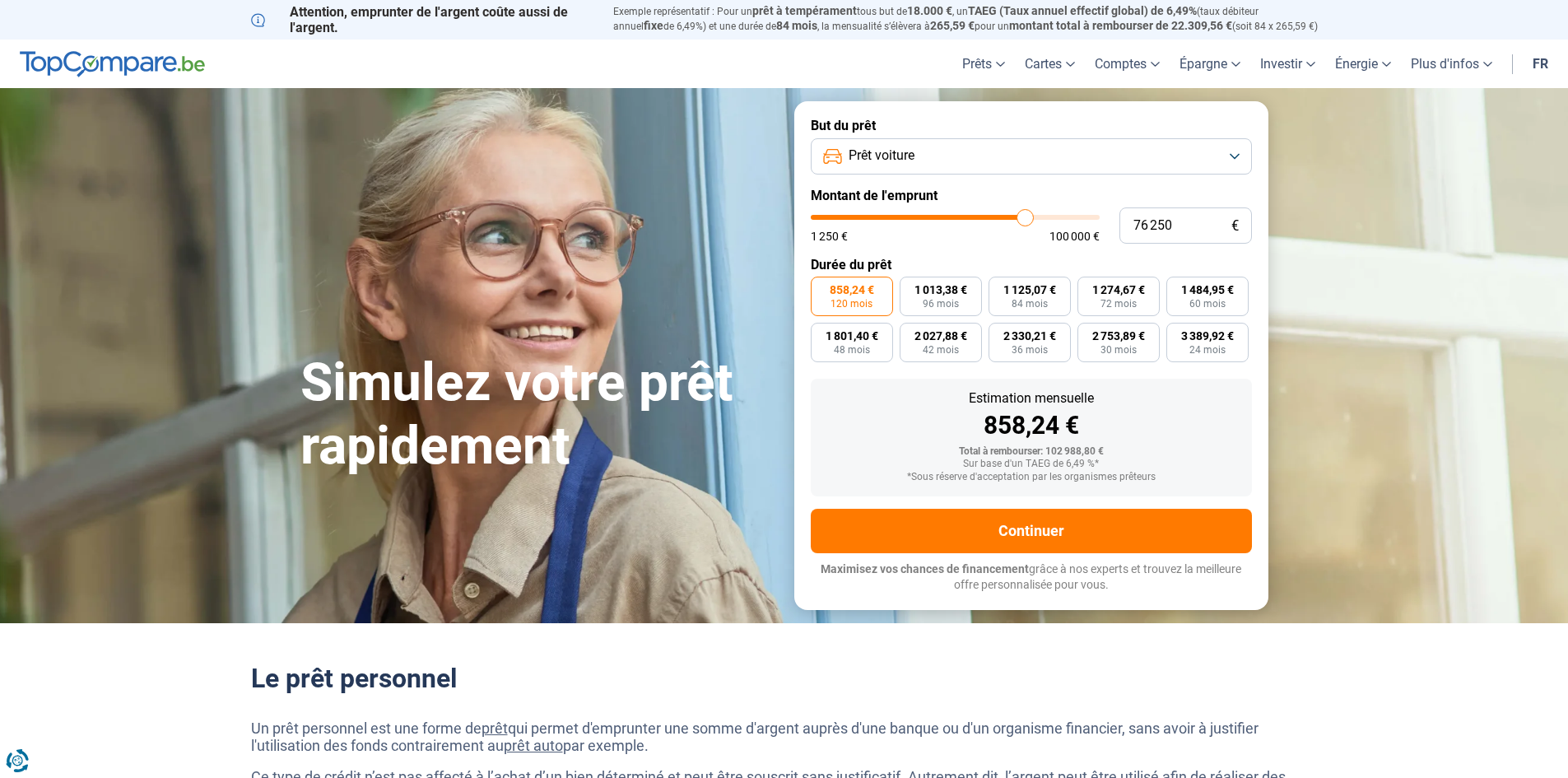
type input "71 250"
type input "71250"
type input "66 000"
type input "66000"
type input "63 250"
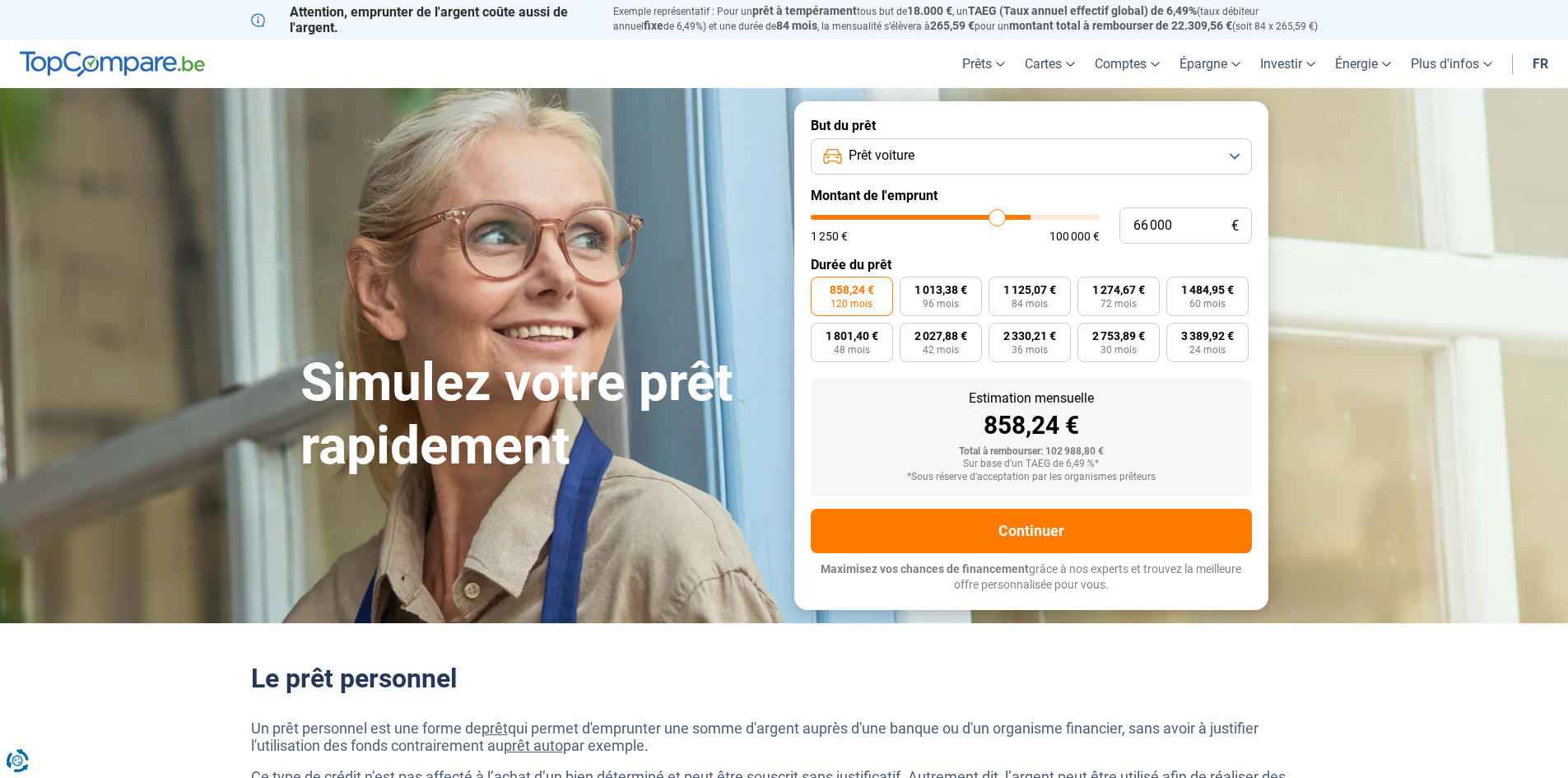
type input "63250"
type input "60 500"
type input "60500"
type input "58 750"
type input "58750"
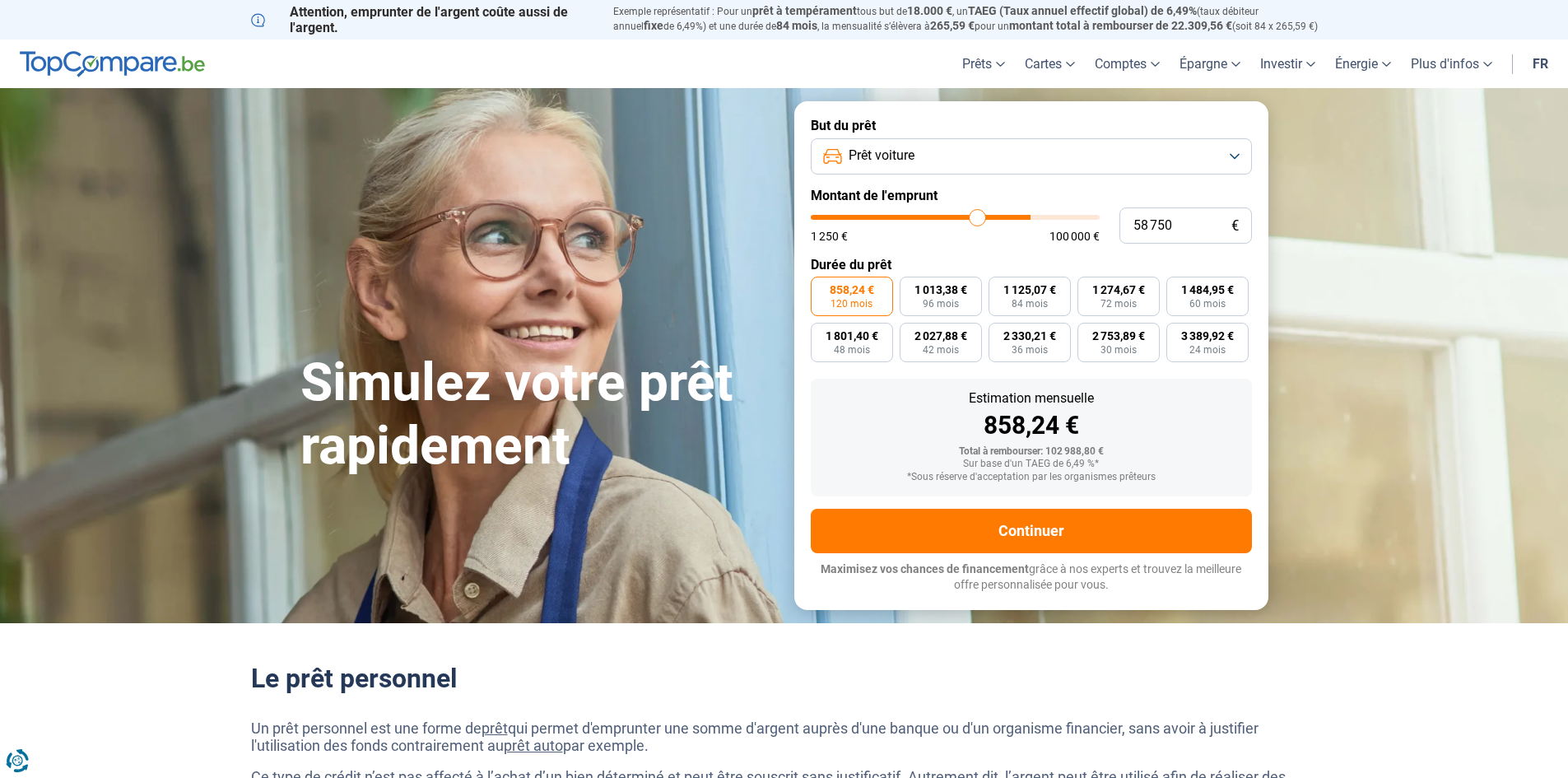
type input "57 000"
type input "57000"
type input "55 500"
type input "55500"
type input "53 250"
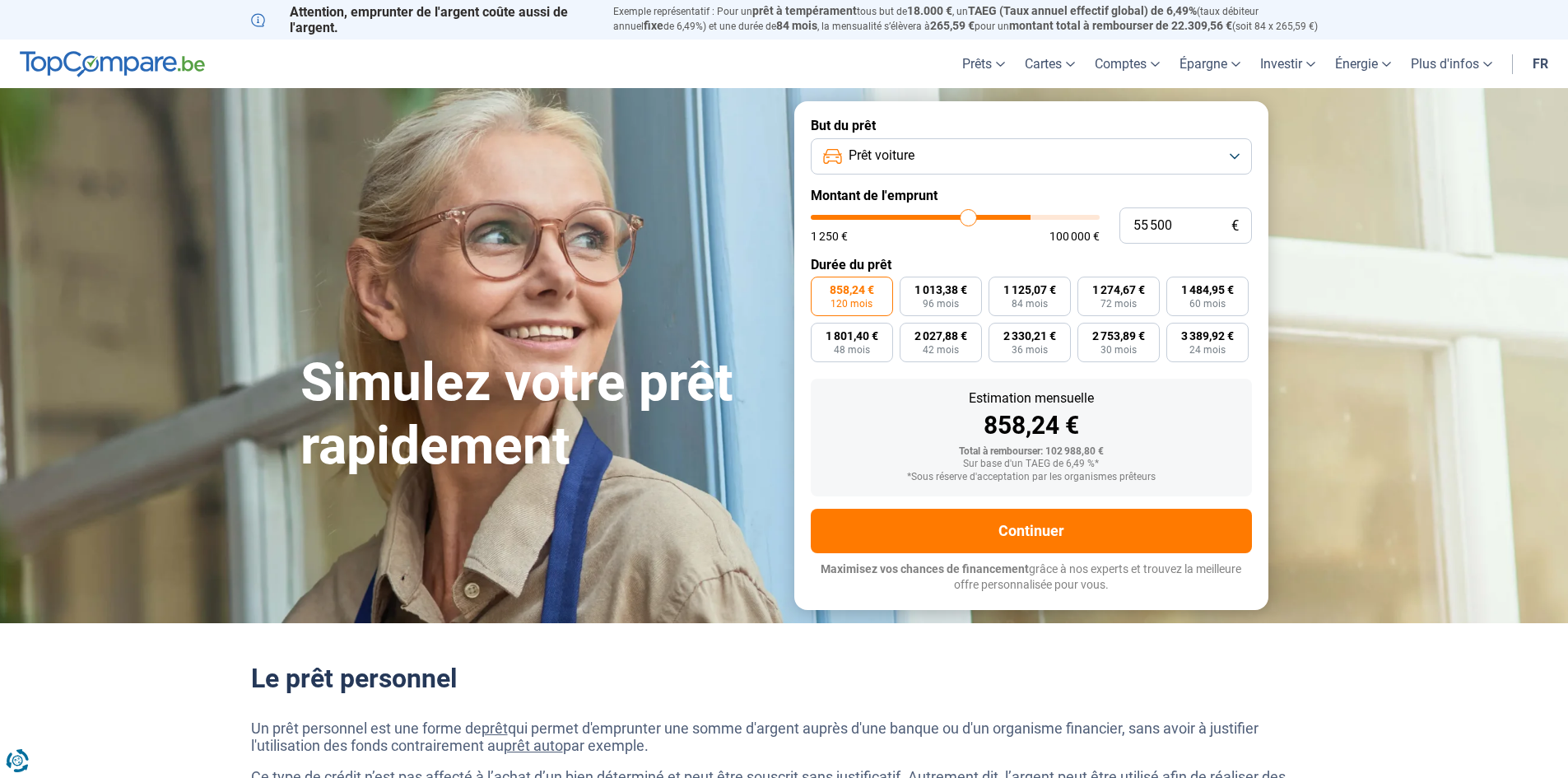
type input "53250"
type input "51 750"
type input "51750"
type input "51 250"
type input "51250"
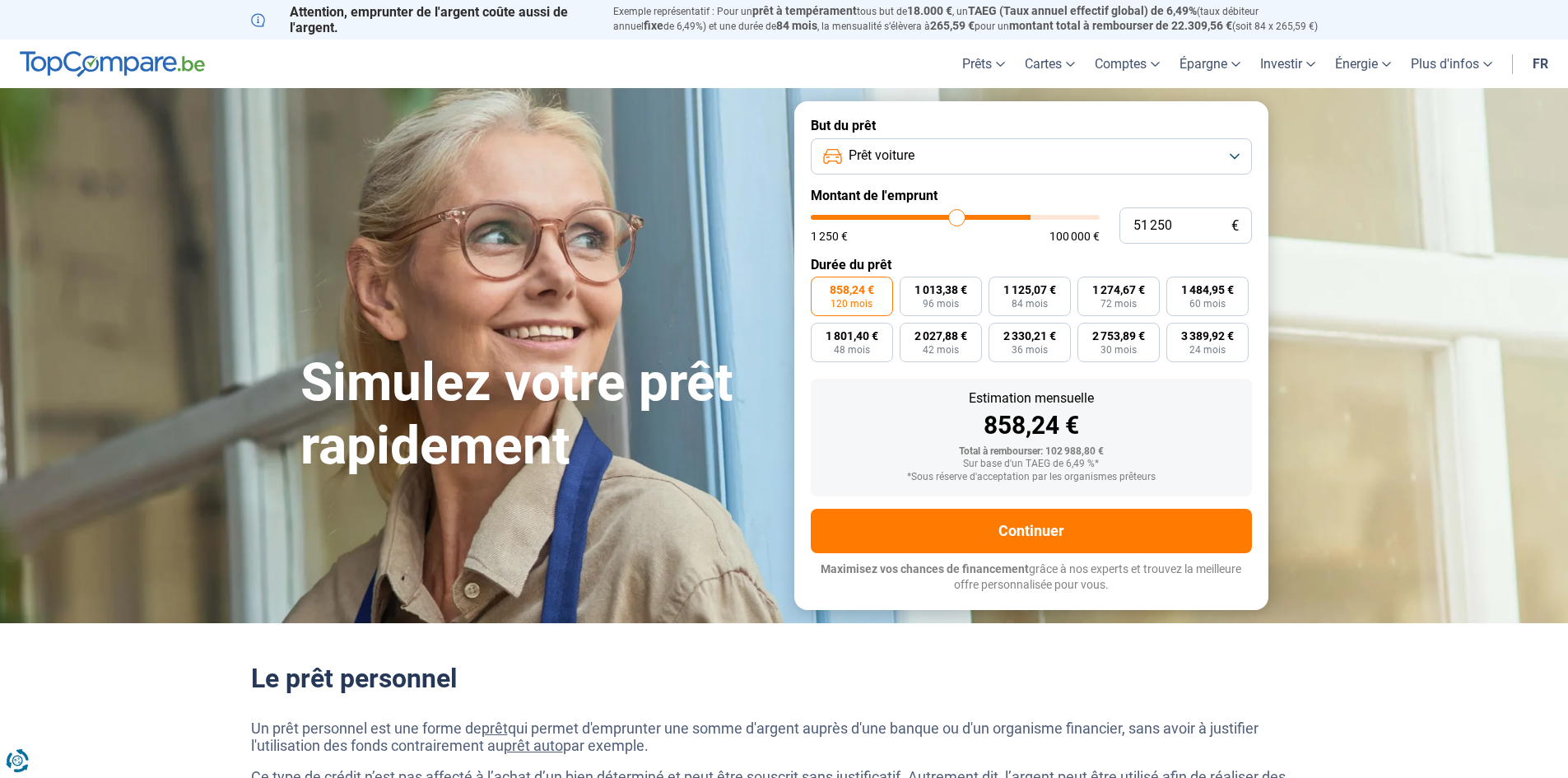
type input "50 500"
type input "50500"
type input "50 250"
type input "50250"
type input "50 000"
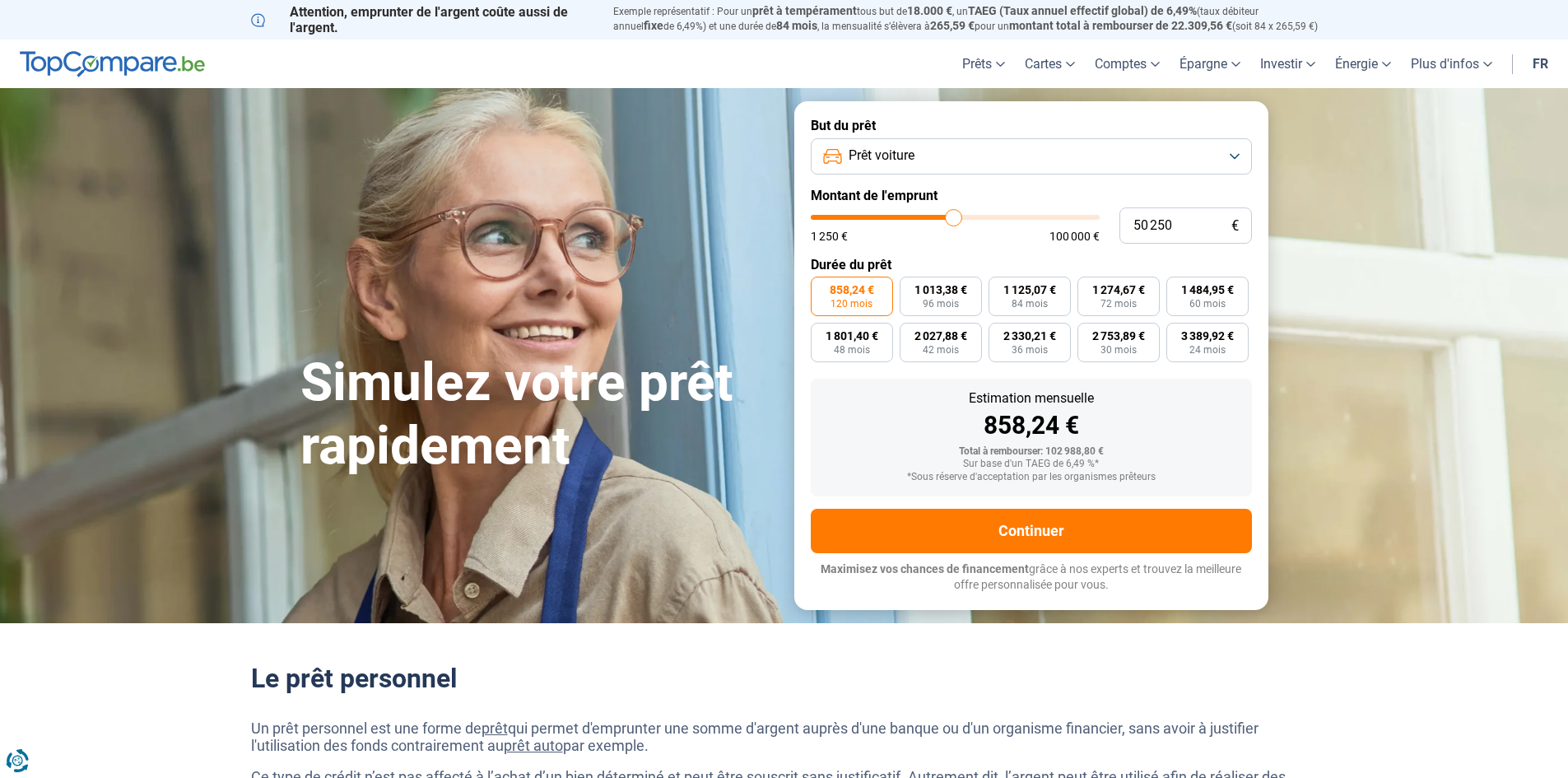
type input "50000"
type input "48 500"
type input "48500"
type input "46 500"
type input "46500"
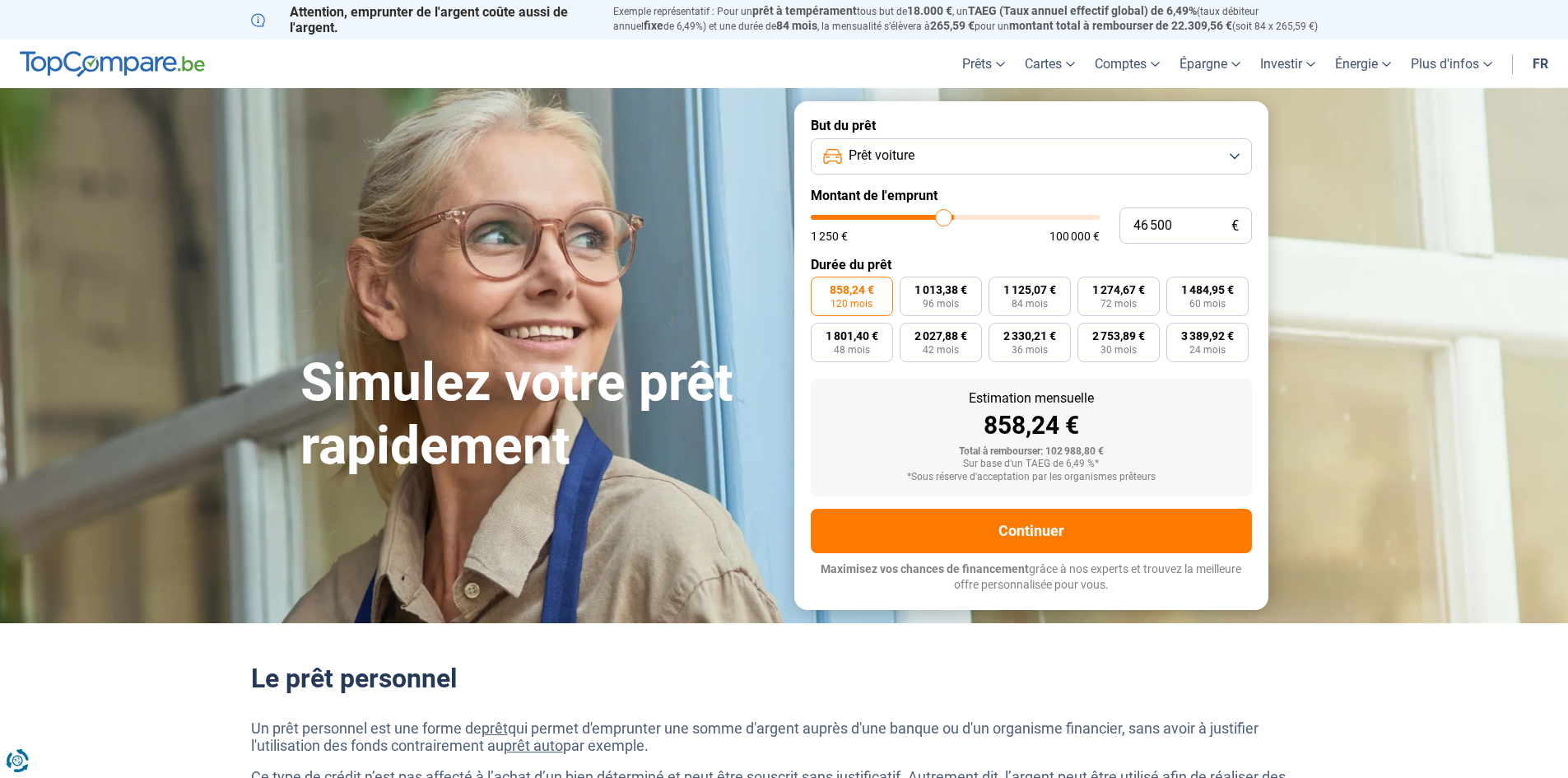
type input "46 000"
type input "46000"
type input "45 750"
type input "45750"
type input "43 750"
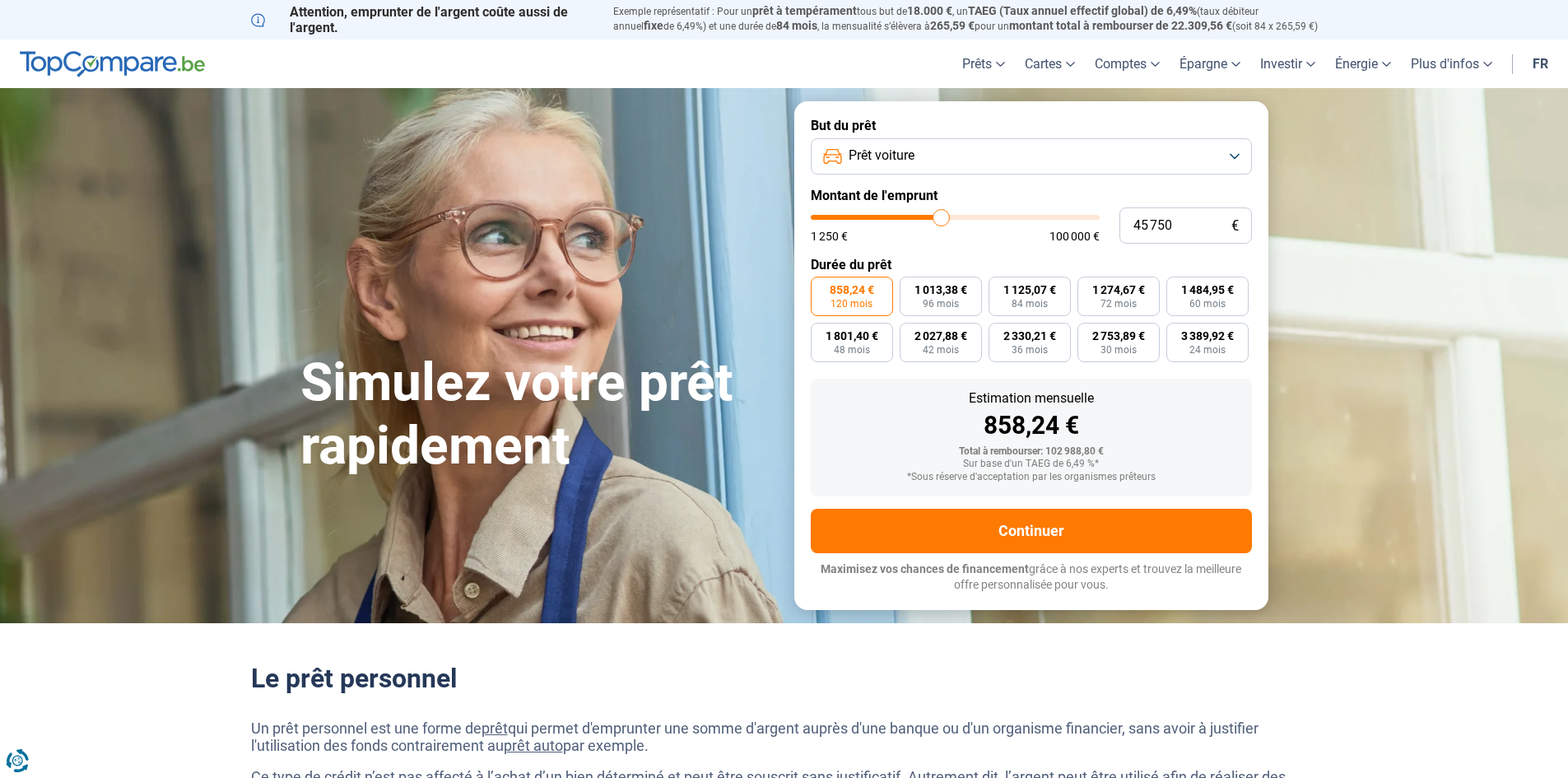
type input "43750"
type input "40 750"
type input "40750"
type input "37 750"
type input "37750"
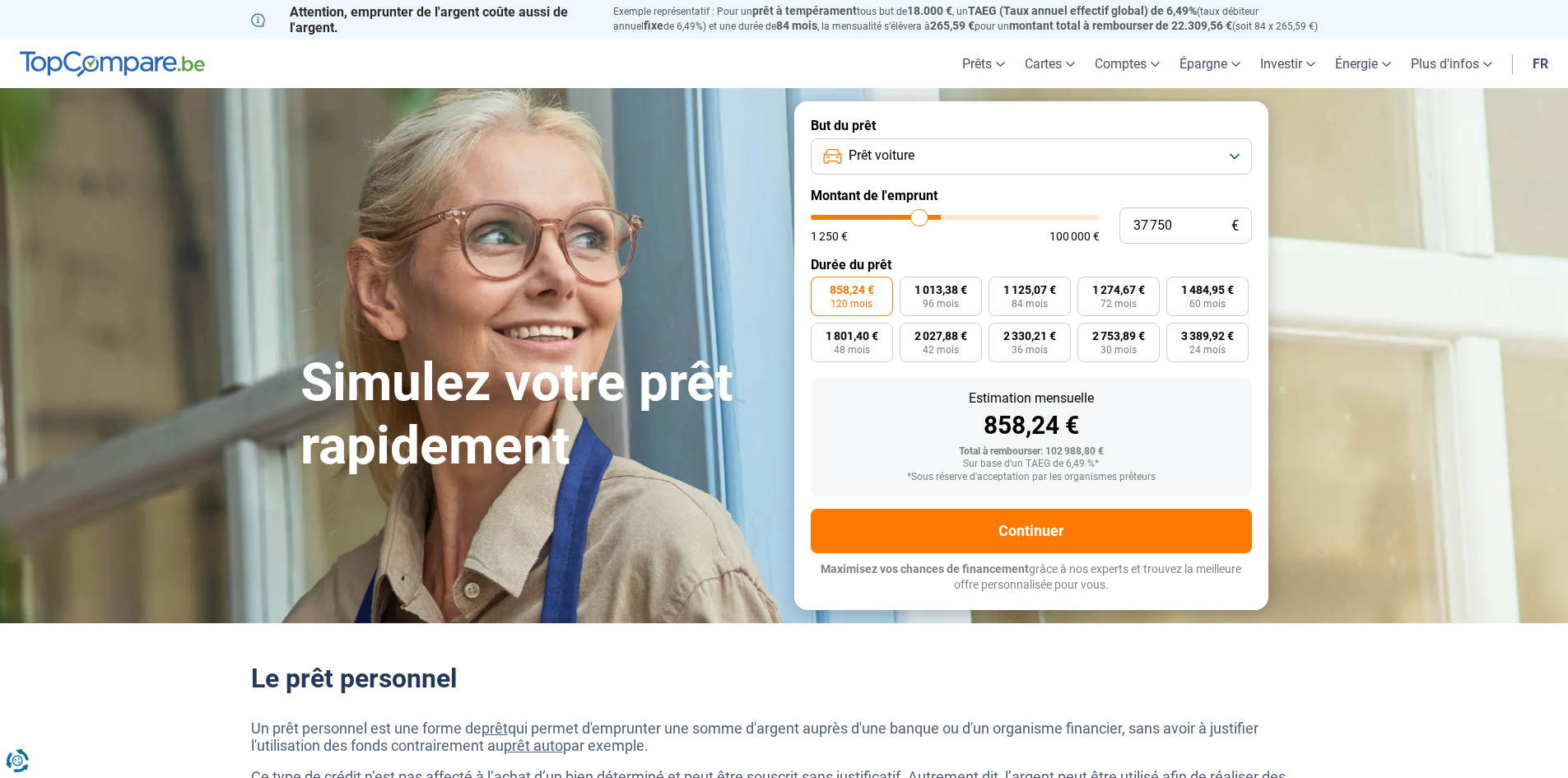
type input "35 750"
type input "35750"
type input "35 250"
type input "35250"
type input "33 750"
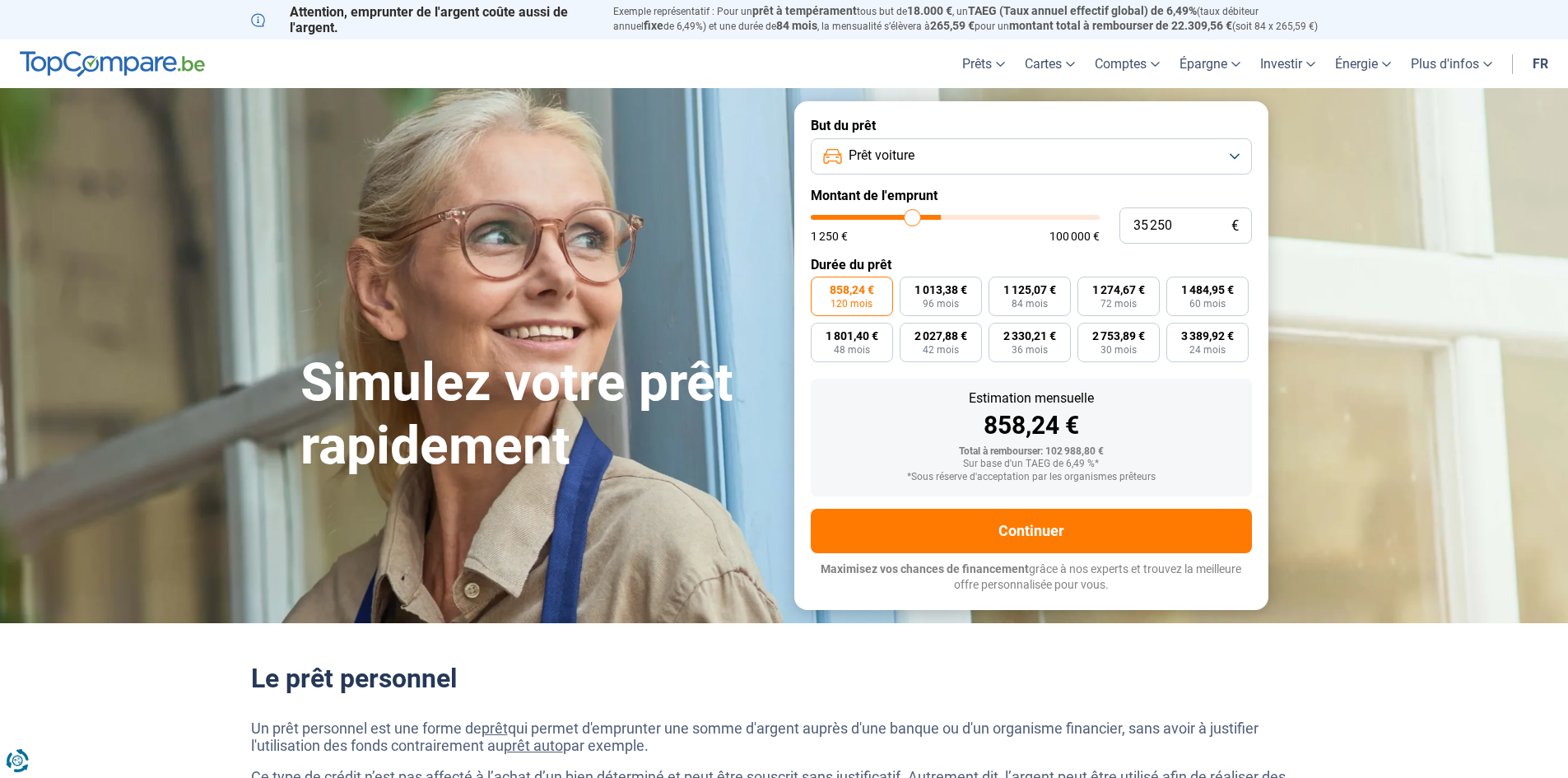
type input "33750"
type input "33 250"
type input "33250"
type input "30 750"
type input "30750"
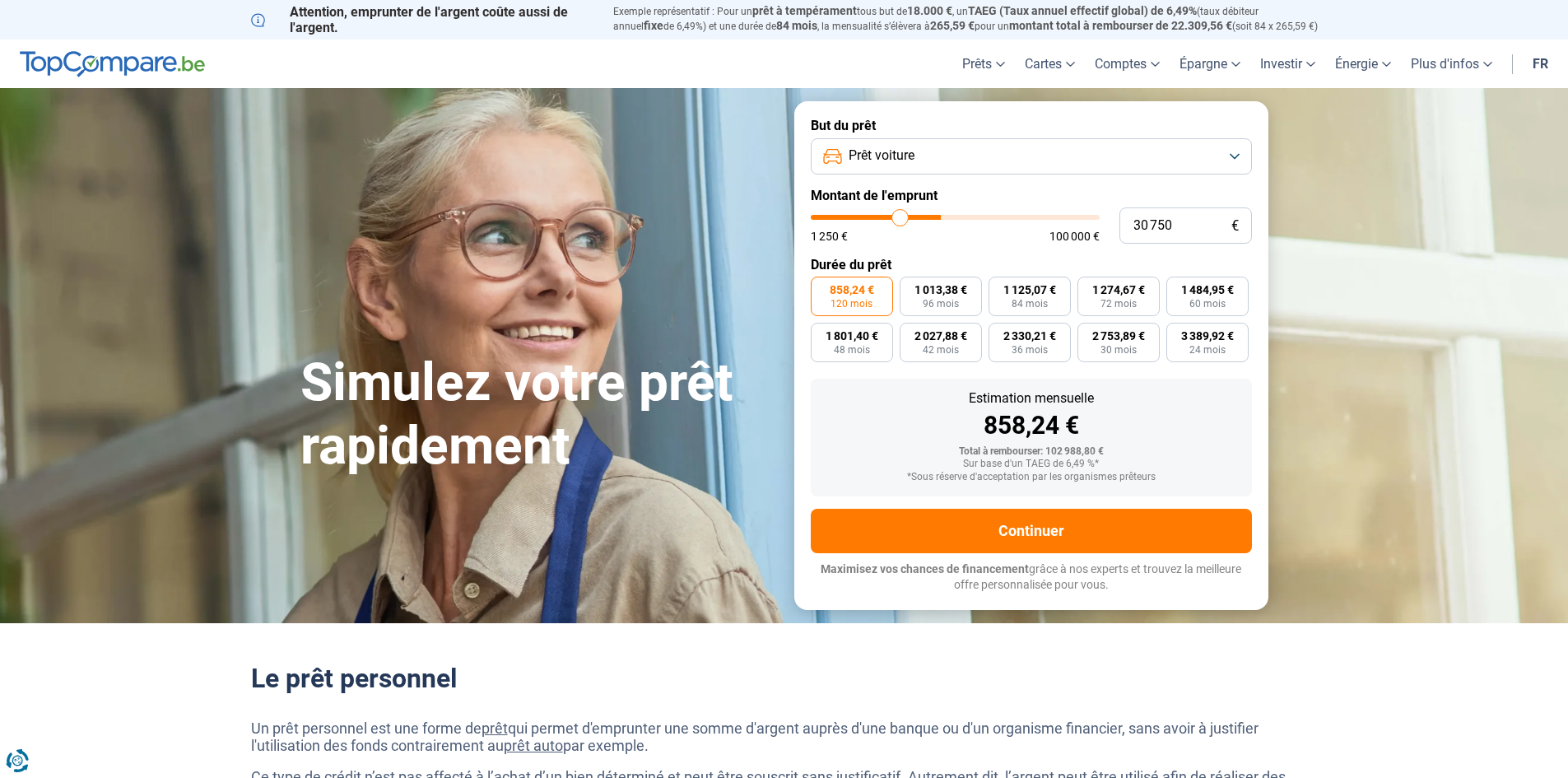
type input "29 500"
type input "29500"
type input "28 000"
type input "28000"
type input "27 750"
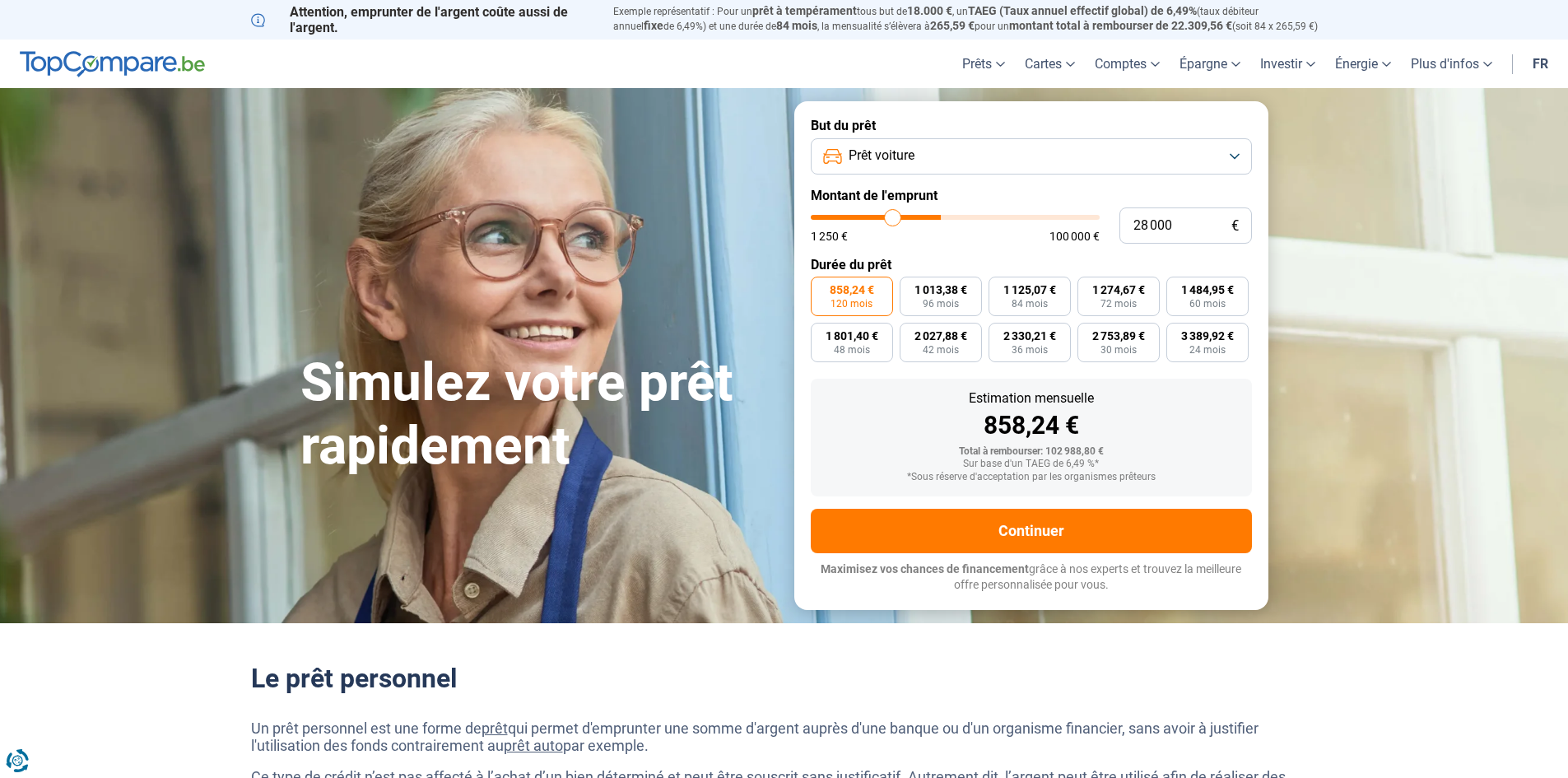
type input "27750"
type input "27 500"
type input "27500"
type input "26 250"
type input "26250"
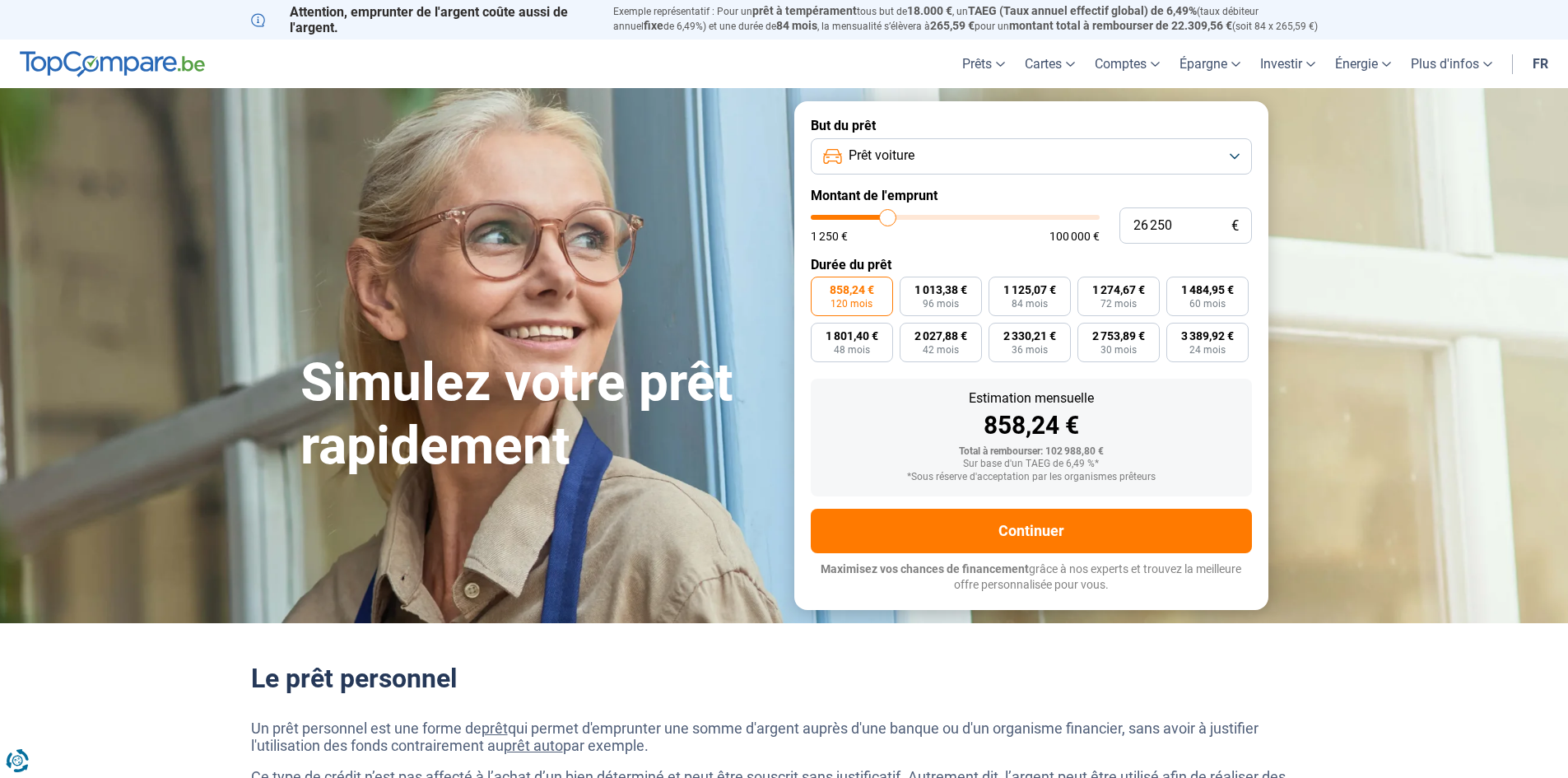
type input "26 000"
type input "26000"
type input "25 750"
type input "25750"
type input "25 250"
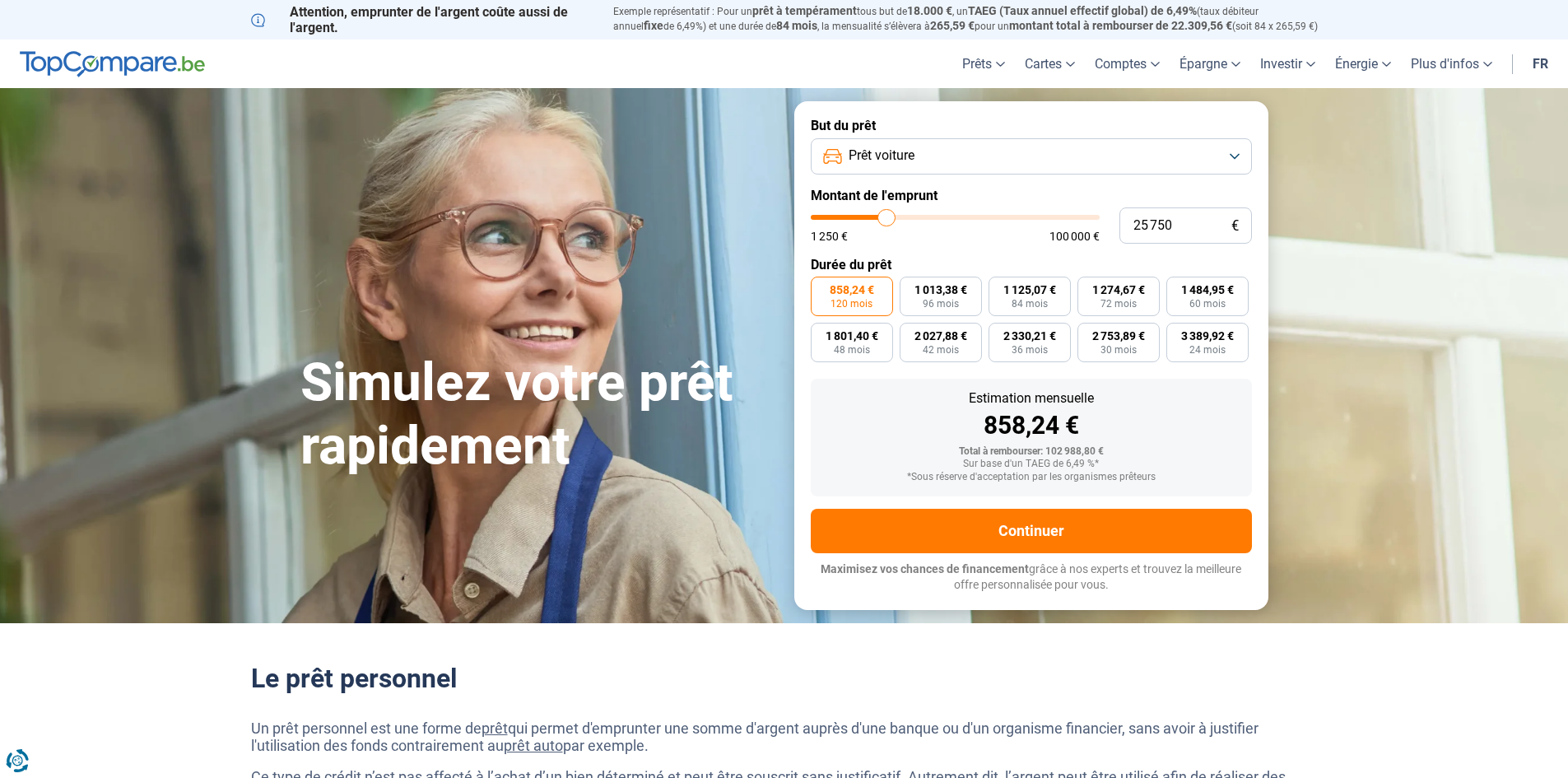
type input "25250"
type input "25 000"
type input "25000"
type input "24 750"
type input "24750"
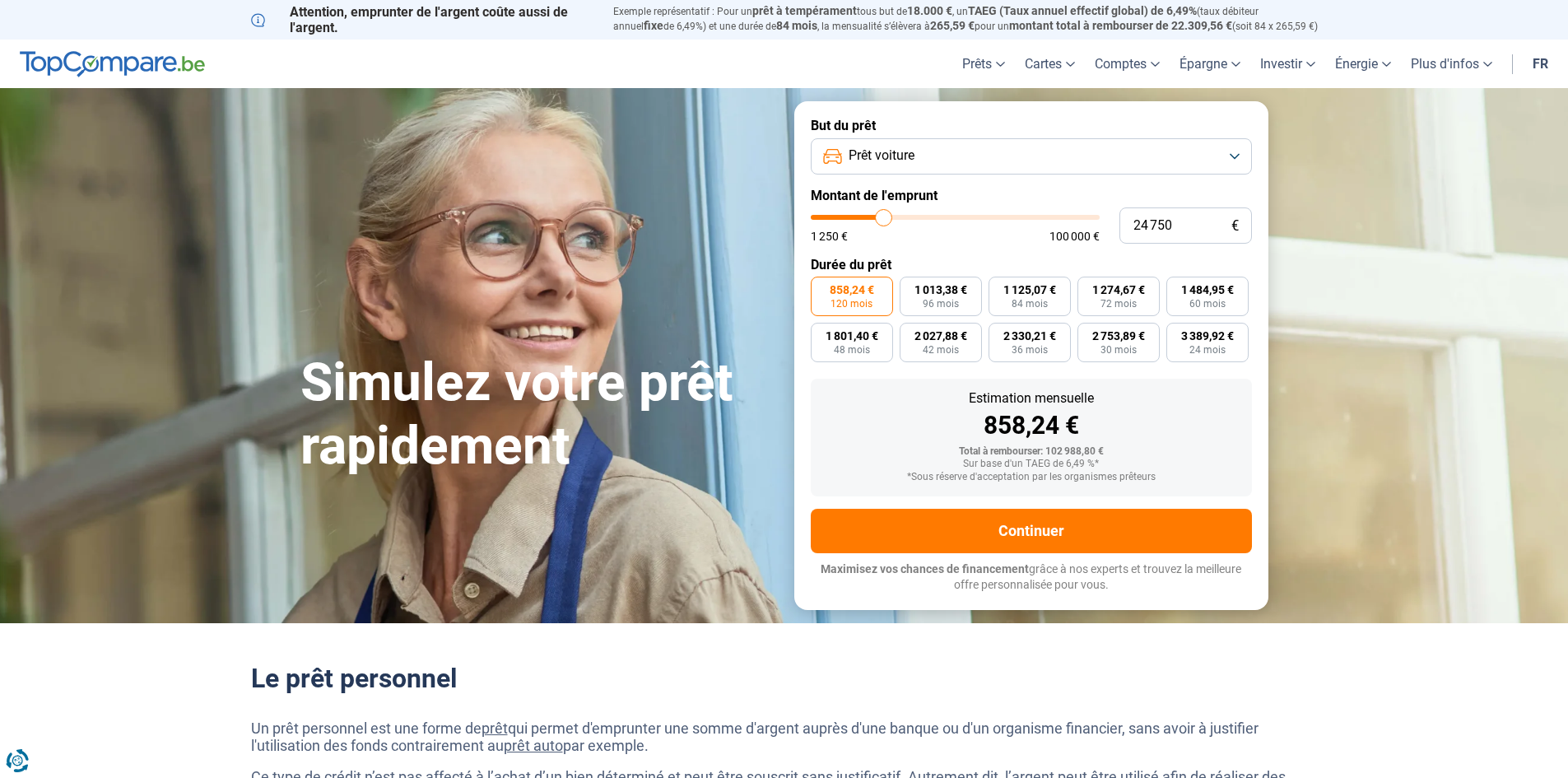
type input "24 250"
type input "24250"
type input "23 750"
type input "23750"
type input "23 500"
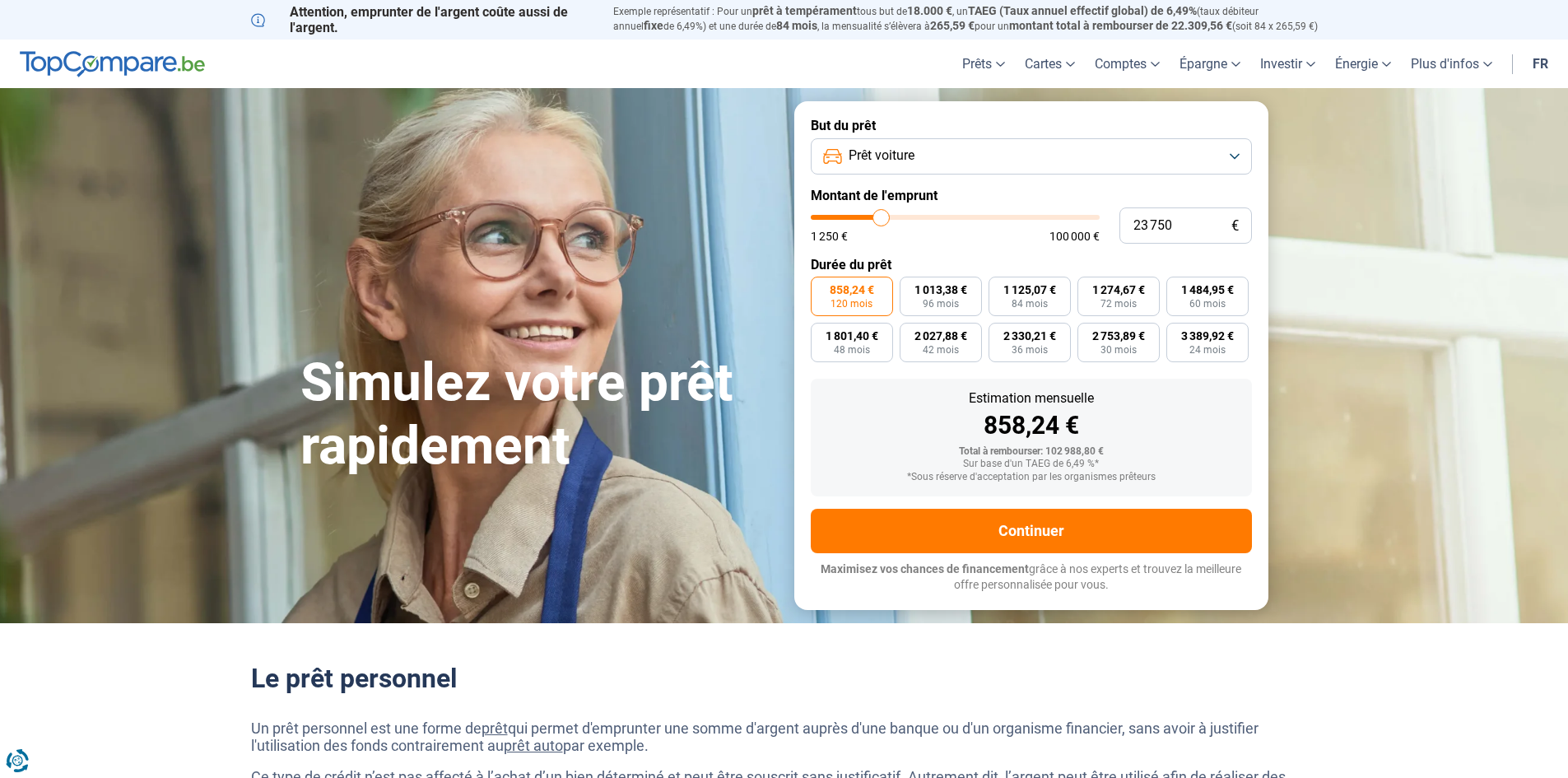
type input "23500"
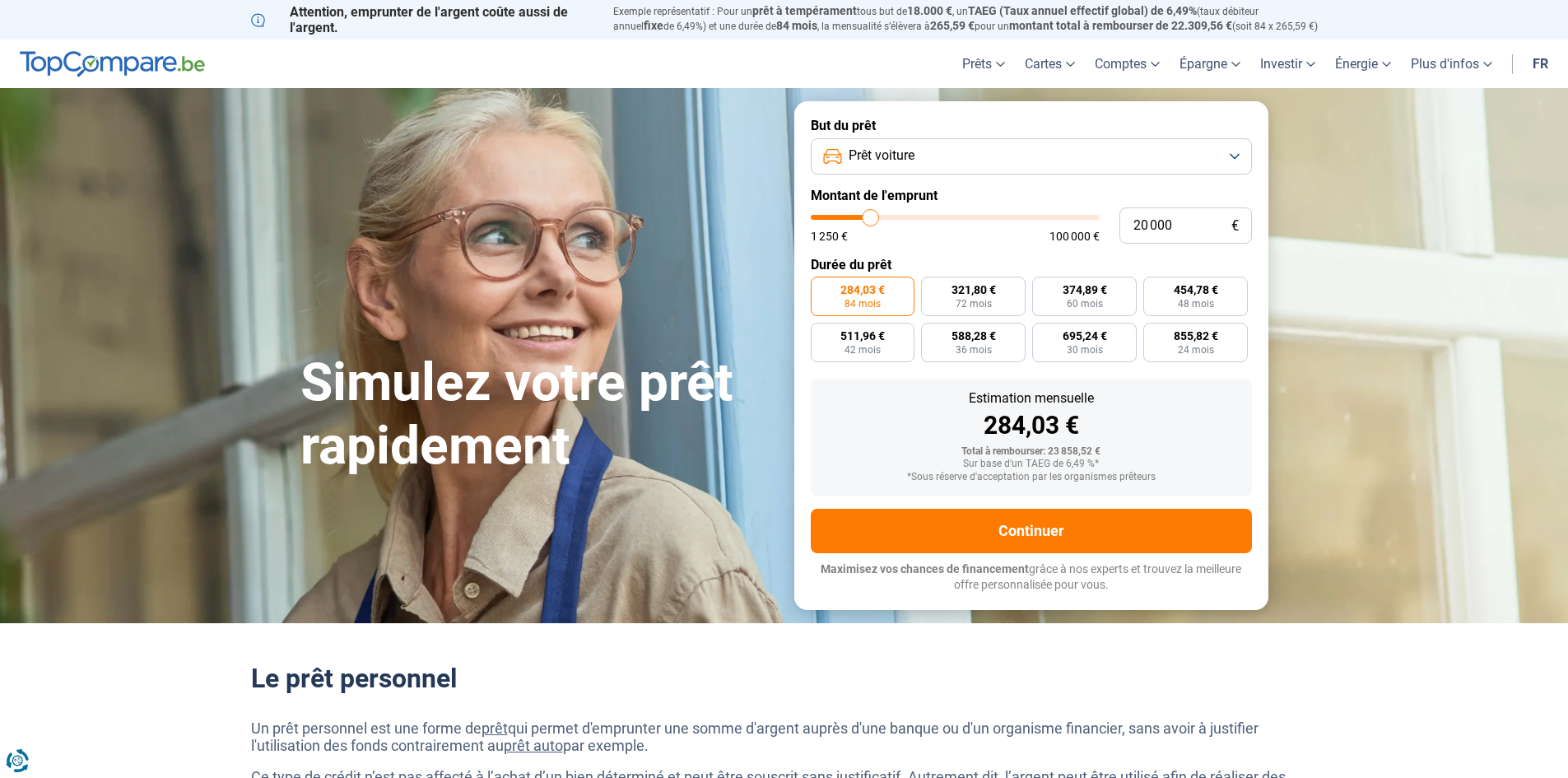
click at [871, 215] on input "range" at bounding box center [955, 217] width 289 height 5
click at [1233, 151] on button "Prêt voiture" at bounding box center [1030, 157] width 441 height 36
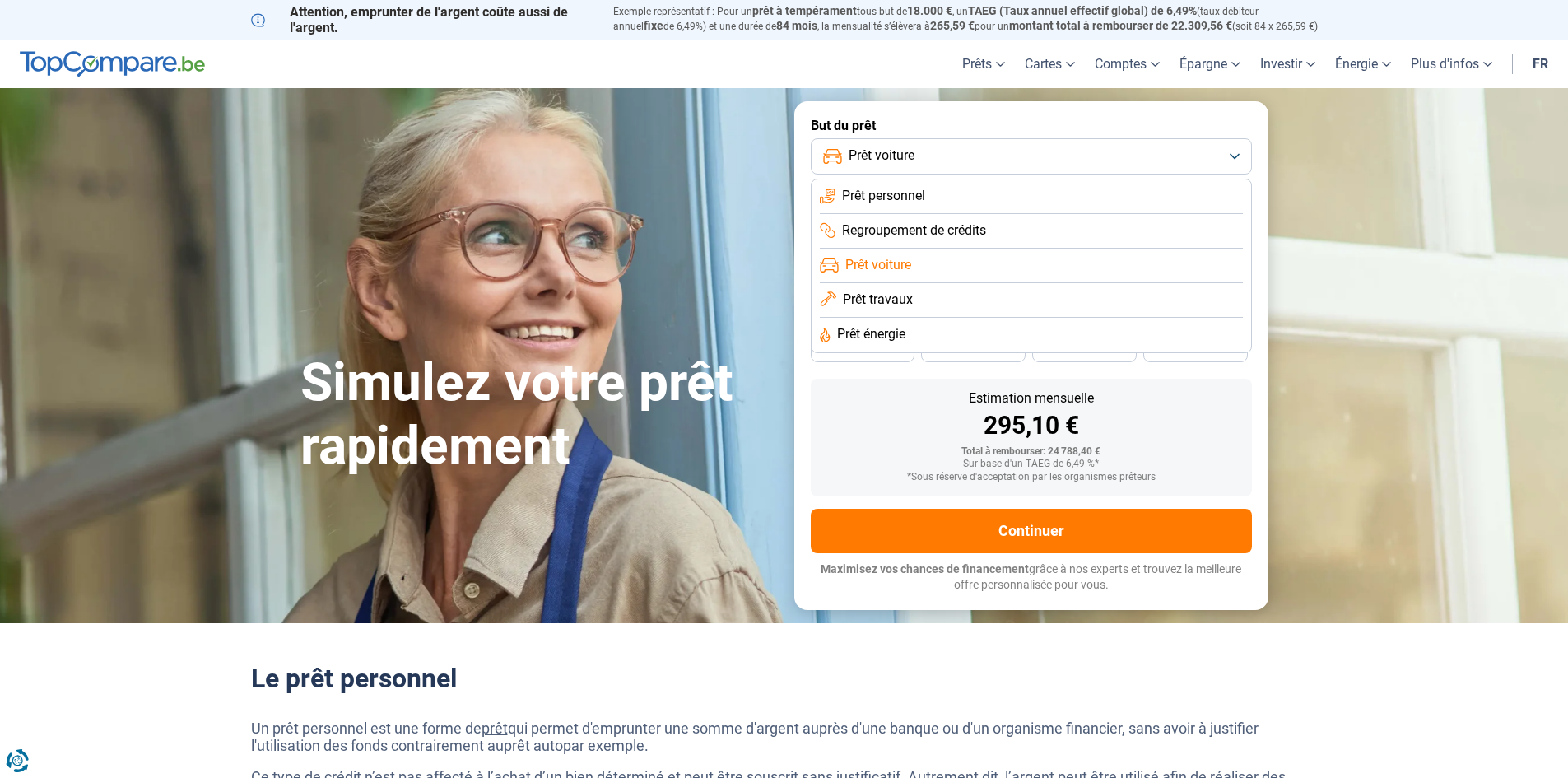
click at [892, 195] on span "Prêt personnel" at bounding box center [883, 195] width 83 height 18
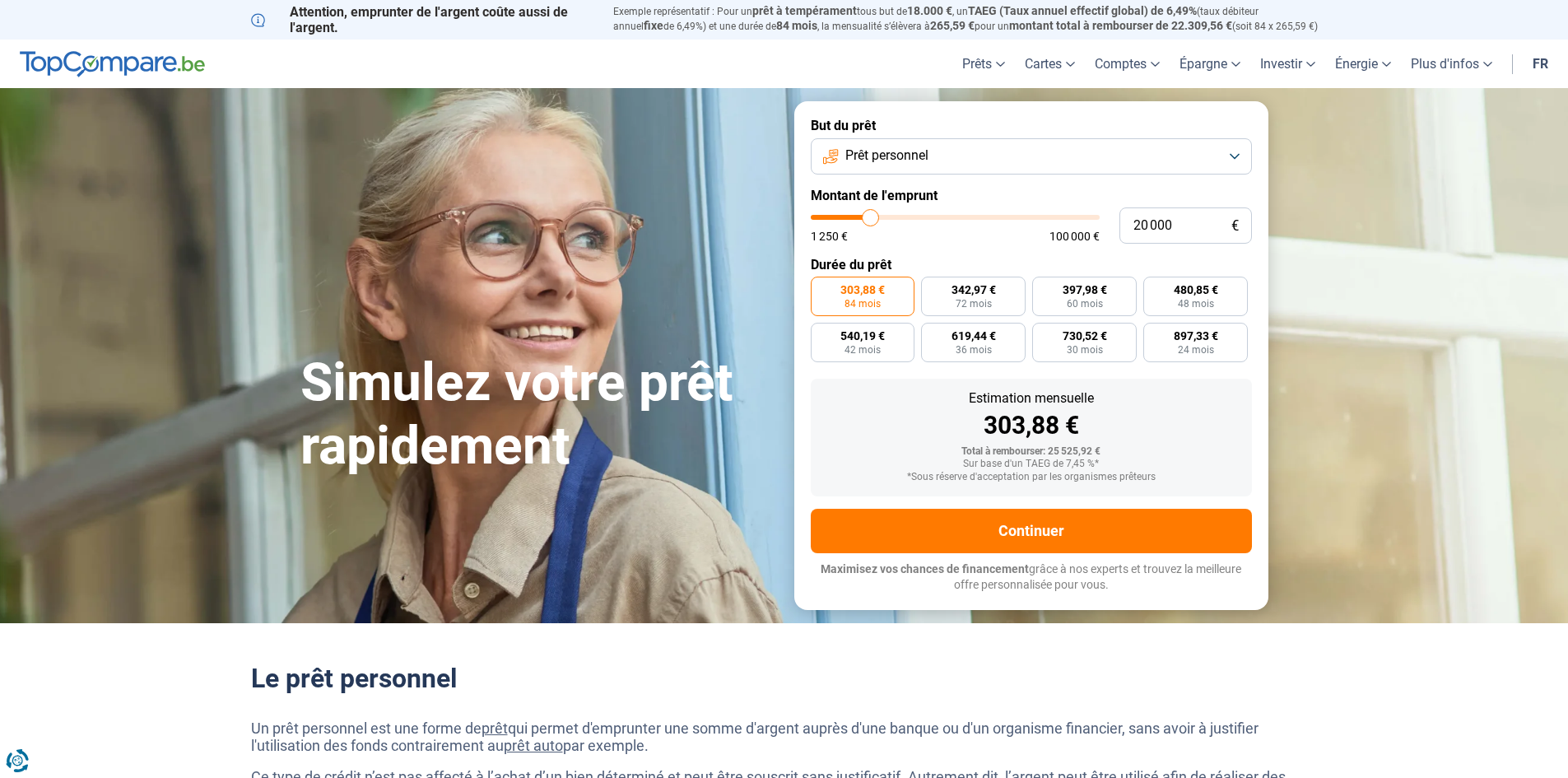
click at [1237, 151] on button "Prêt personnel" at bounding box center [1030, 157] width 441 height 36
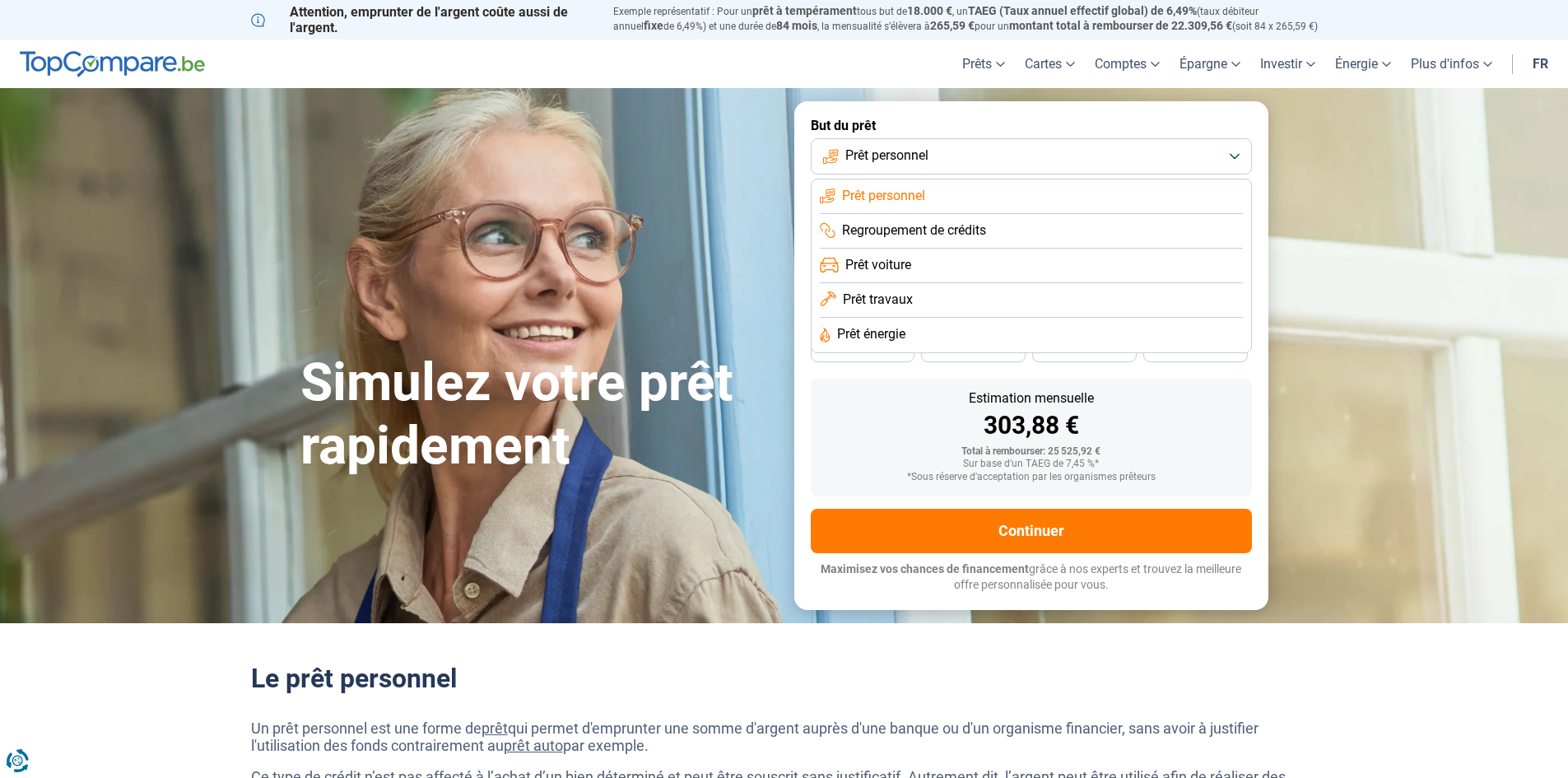
click at [891, 265] on span "Prêt voiture" at bounding box center [878, 264] width 66 height 18
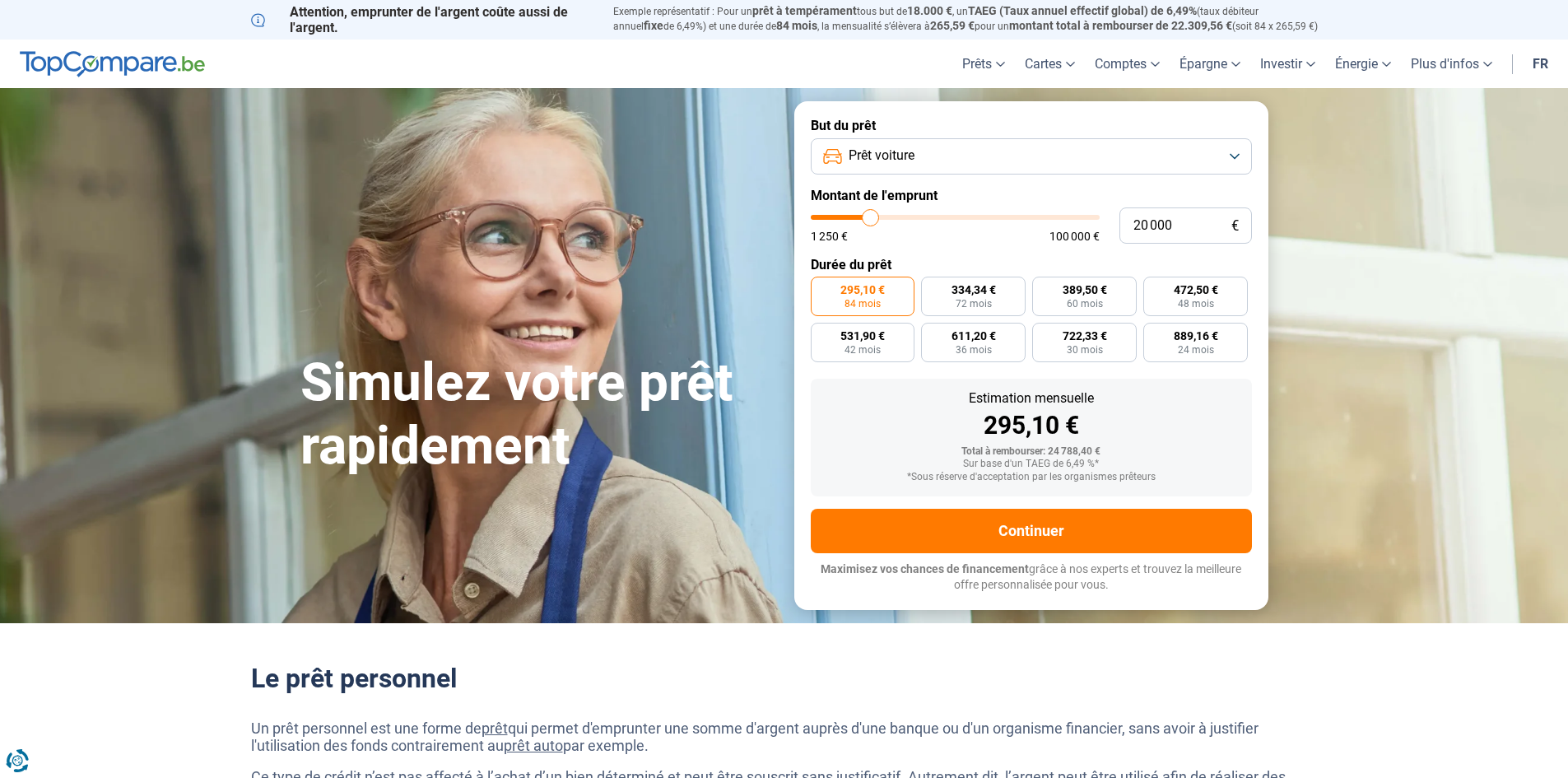
click at [1237, 157] on button "Prêt voiture" at bounding box center [1030, 157] width 441 height 36
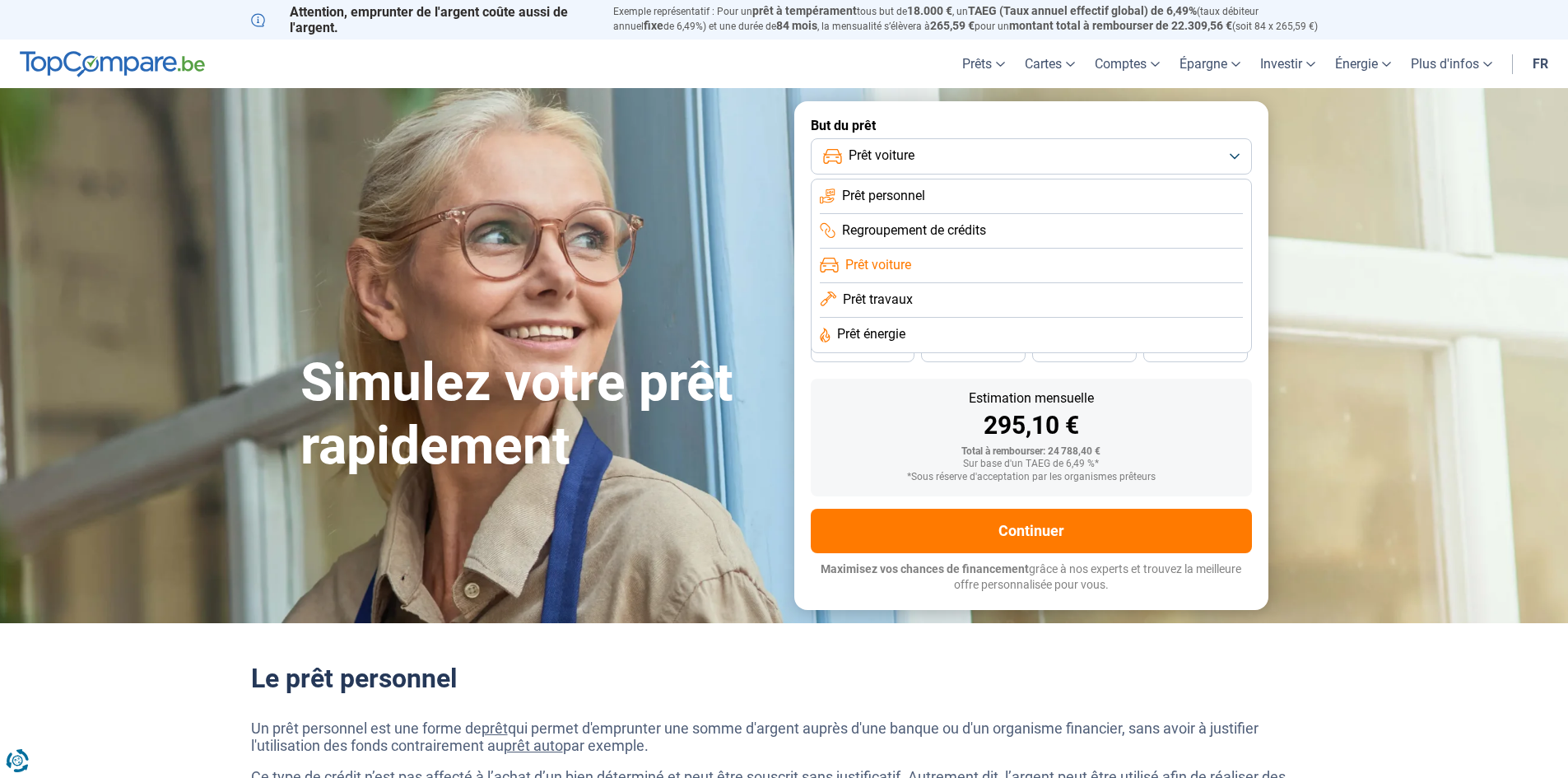
click at [880, 304] on span "Prêt travaux" at bounding box center [878, 299] width 70 height 18
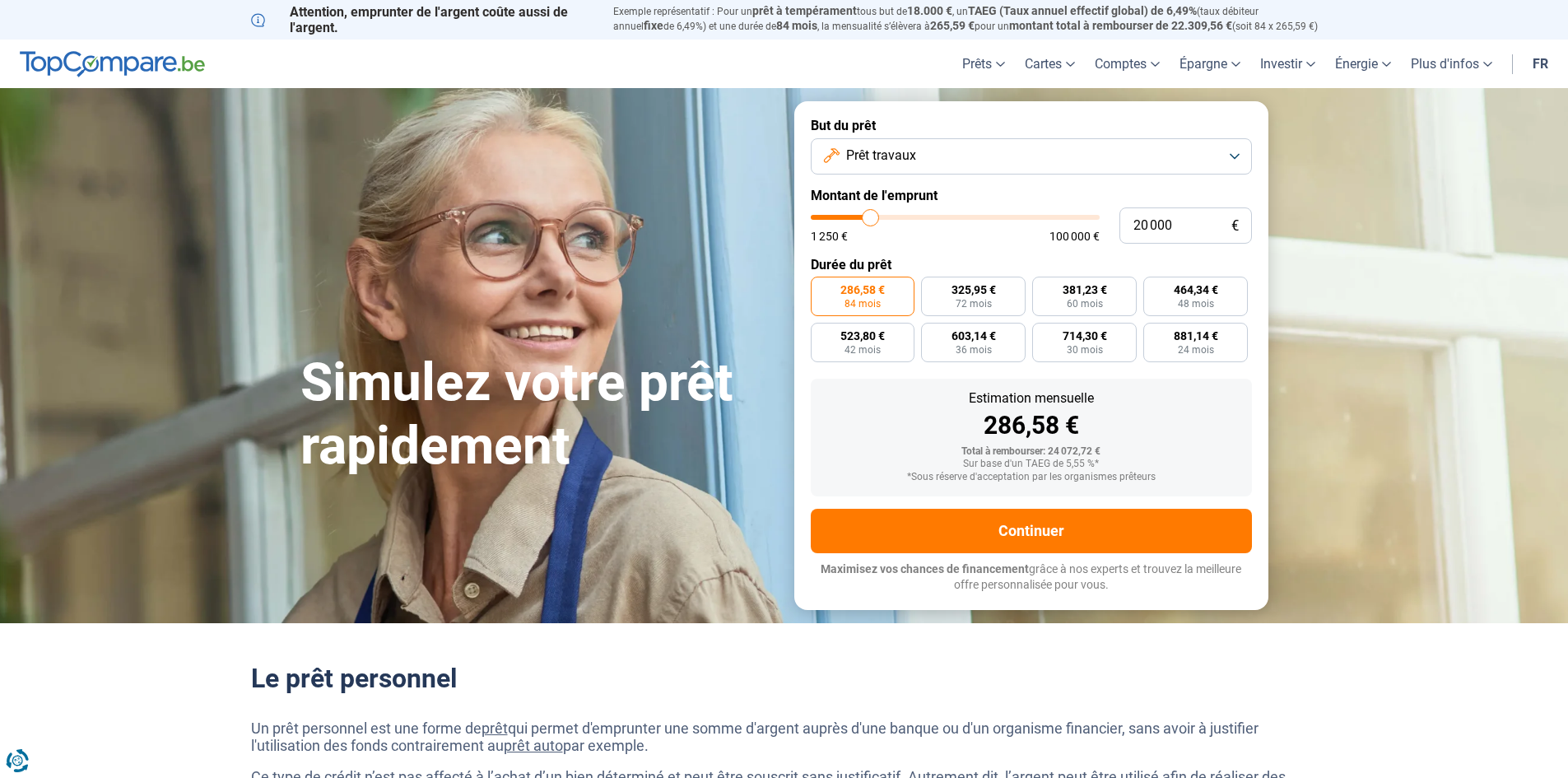
click at [1239, 158] on button "Prêt travaux" at bounding box center [1030, 157] width 441 height 36
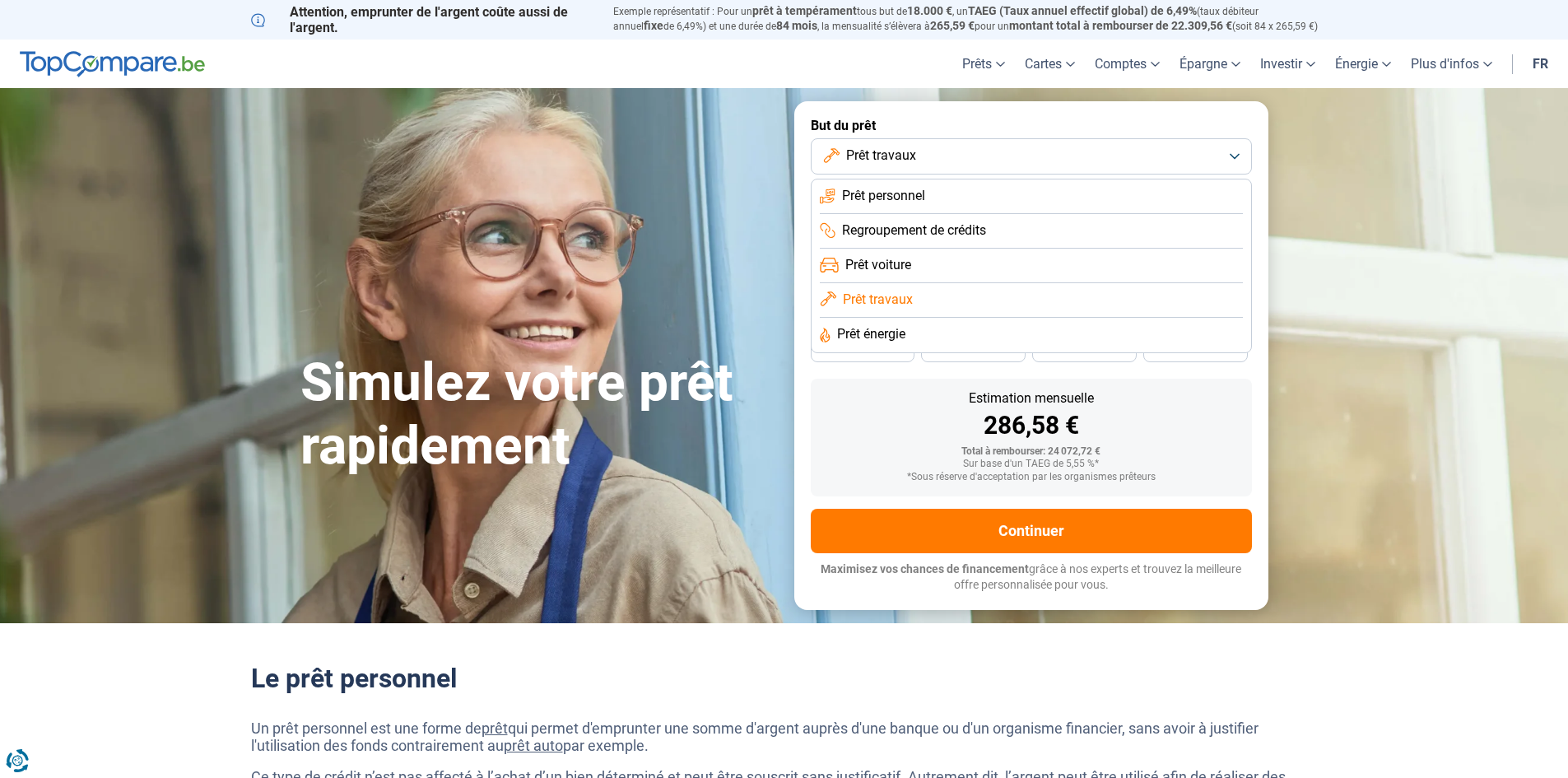
click at [893, 258] on span "Prêt voiture" at bounding box center [878, 264] width 66 height 18
